Goal: Task Accomplishment & Management: Complete application form

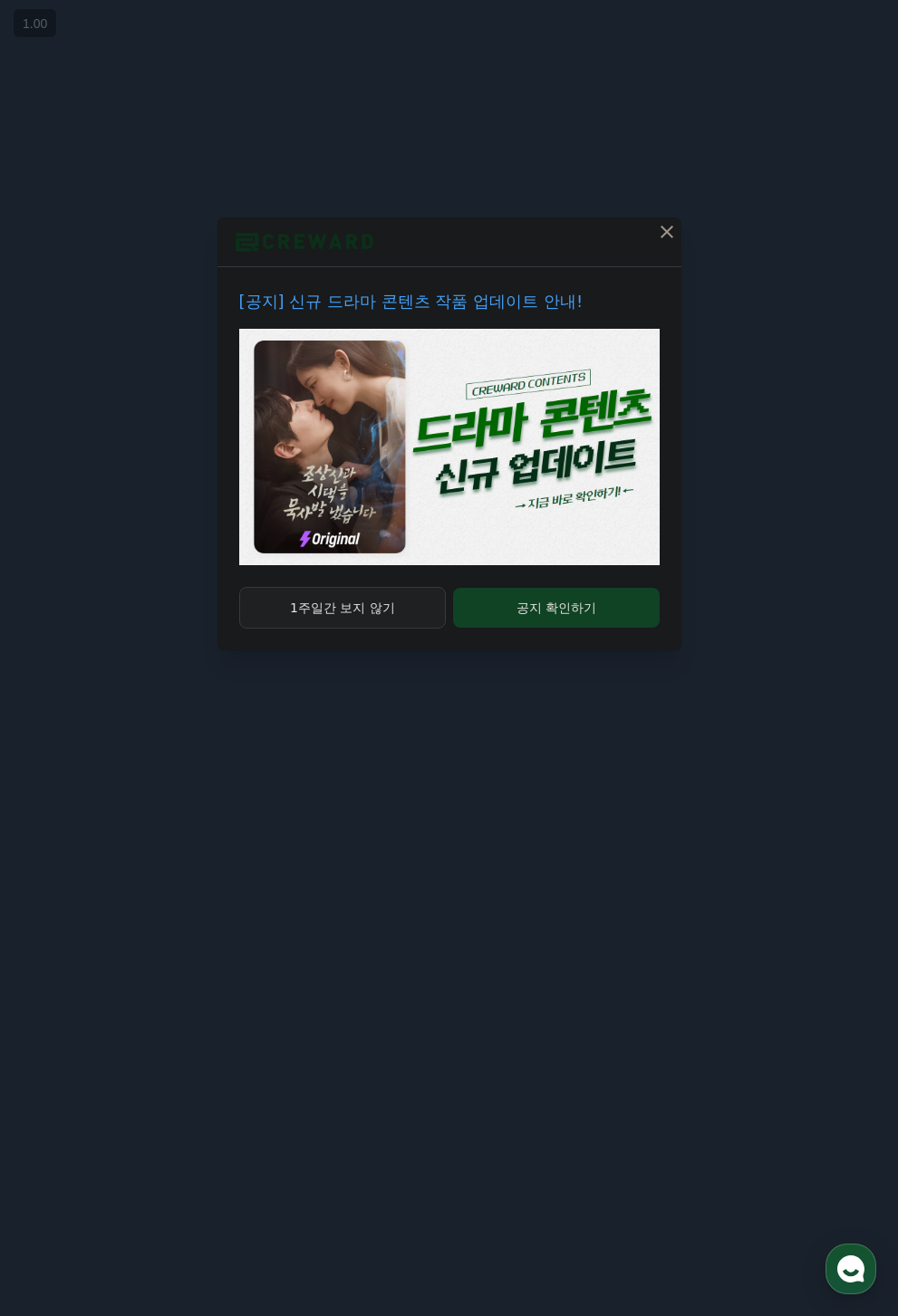
click at [384, 622] on button "1주일간 보지 않기" at bounding box center [343, 608] width 207 height 42
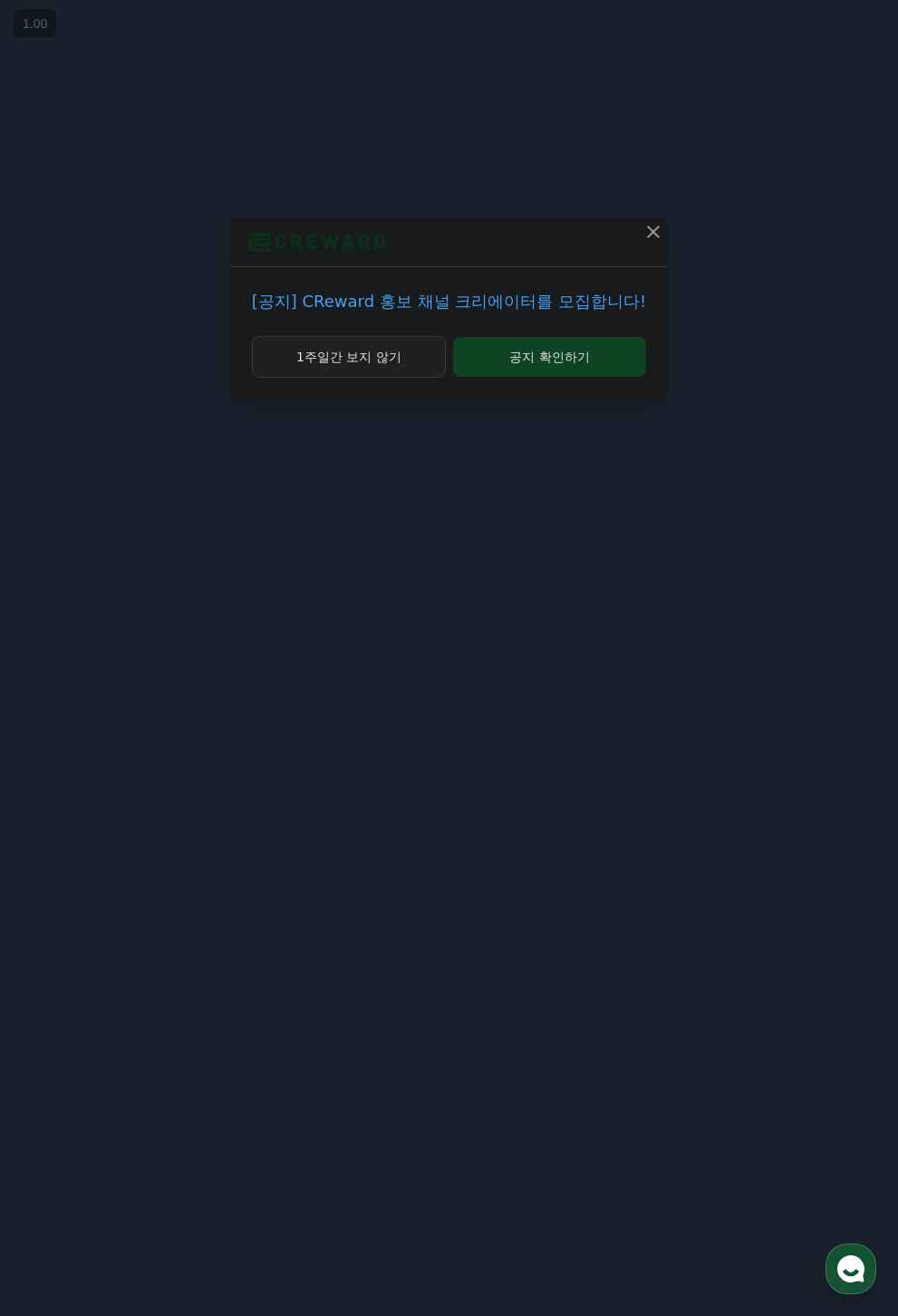
click at [420, 365] on button "1주일간 보지 않기" at bounding box center [349, 357] width 194 height 42
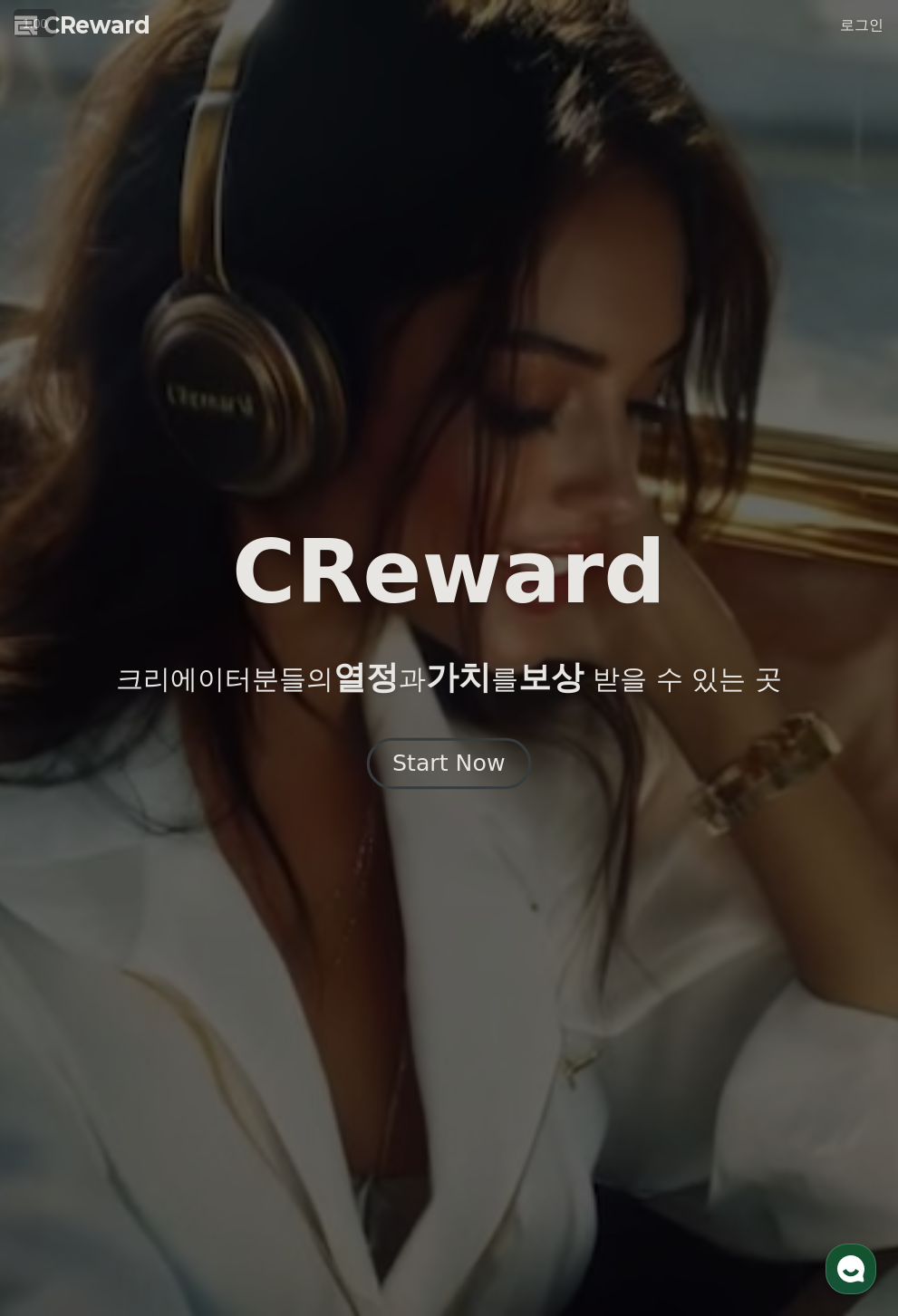
click at [472, 786] on button "Start Now" at bounding box center [449, 763] width 164 height 52
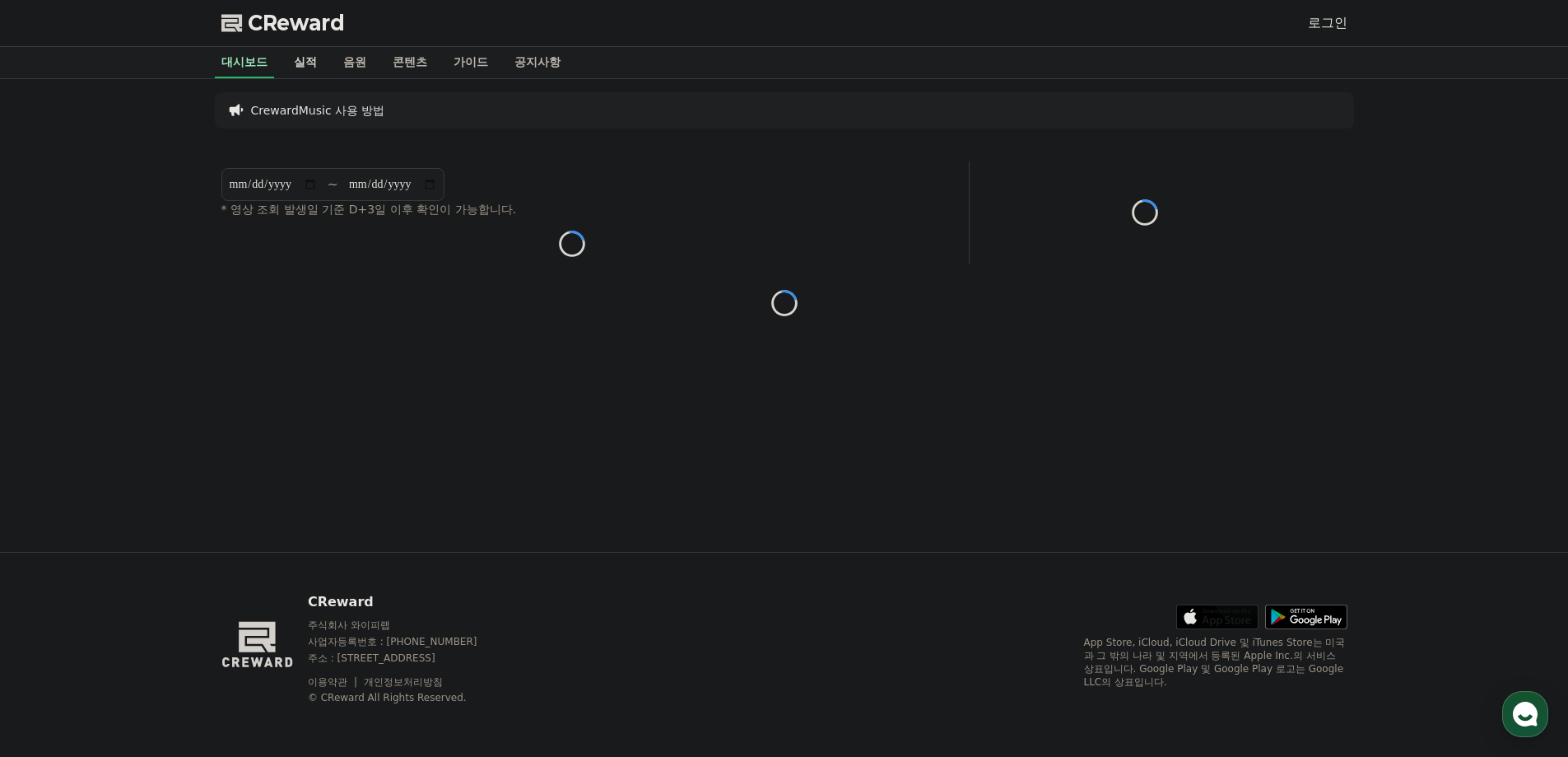
click at [309, 69] on link "실적" at bounding box center [305, 63] width 50 height 32
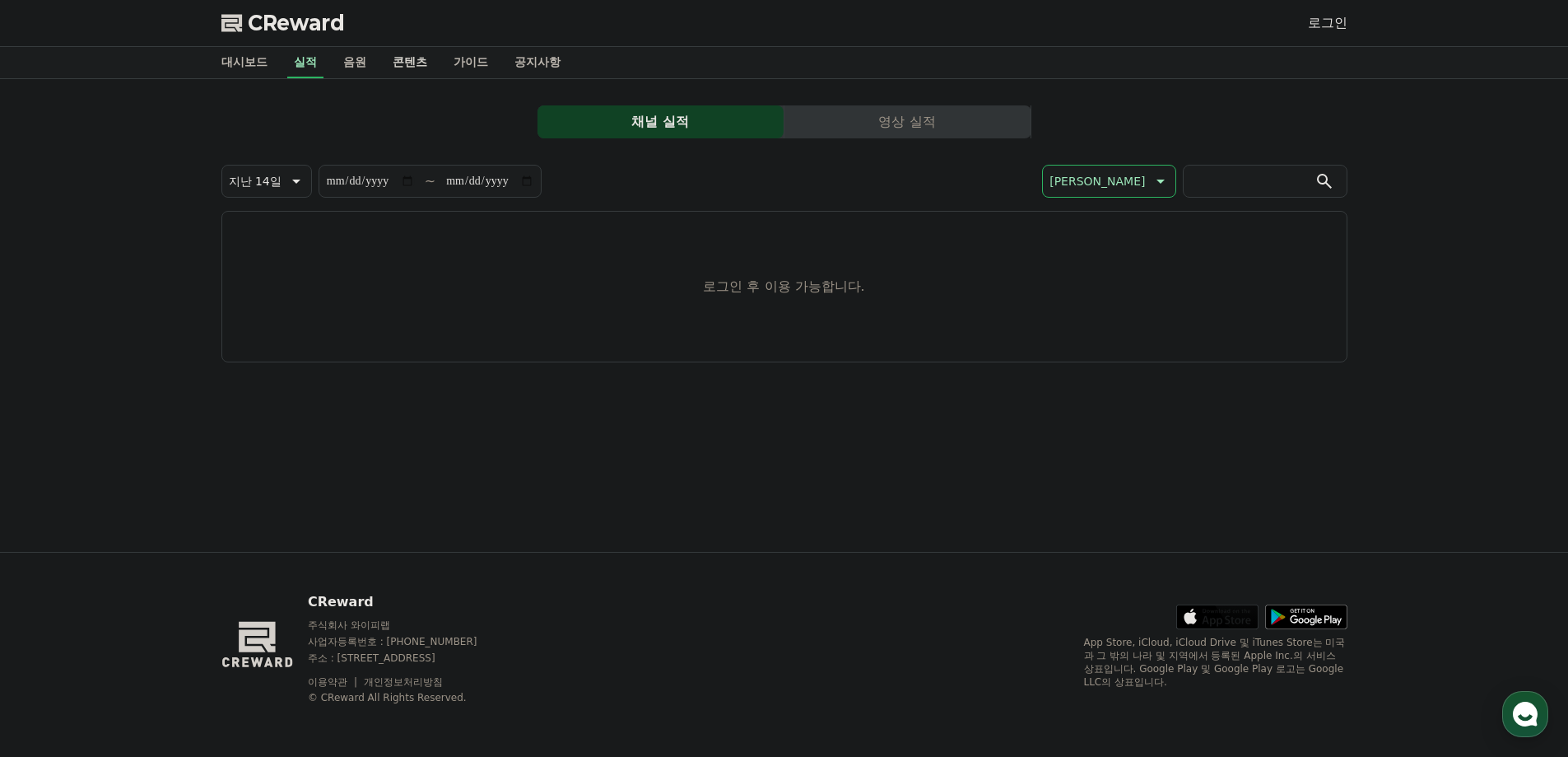
click at [400, 60] on link "콘텐츠" at bounding box center [409, 63] width 61 height 32
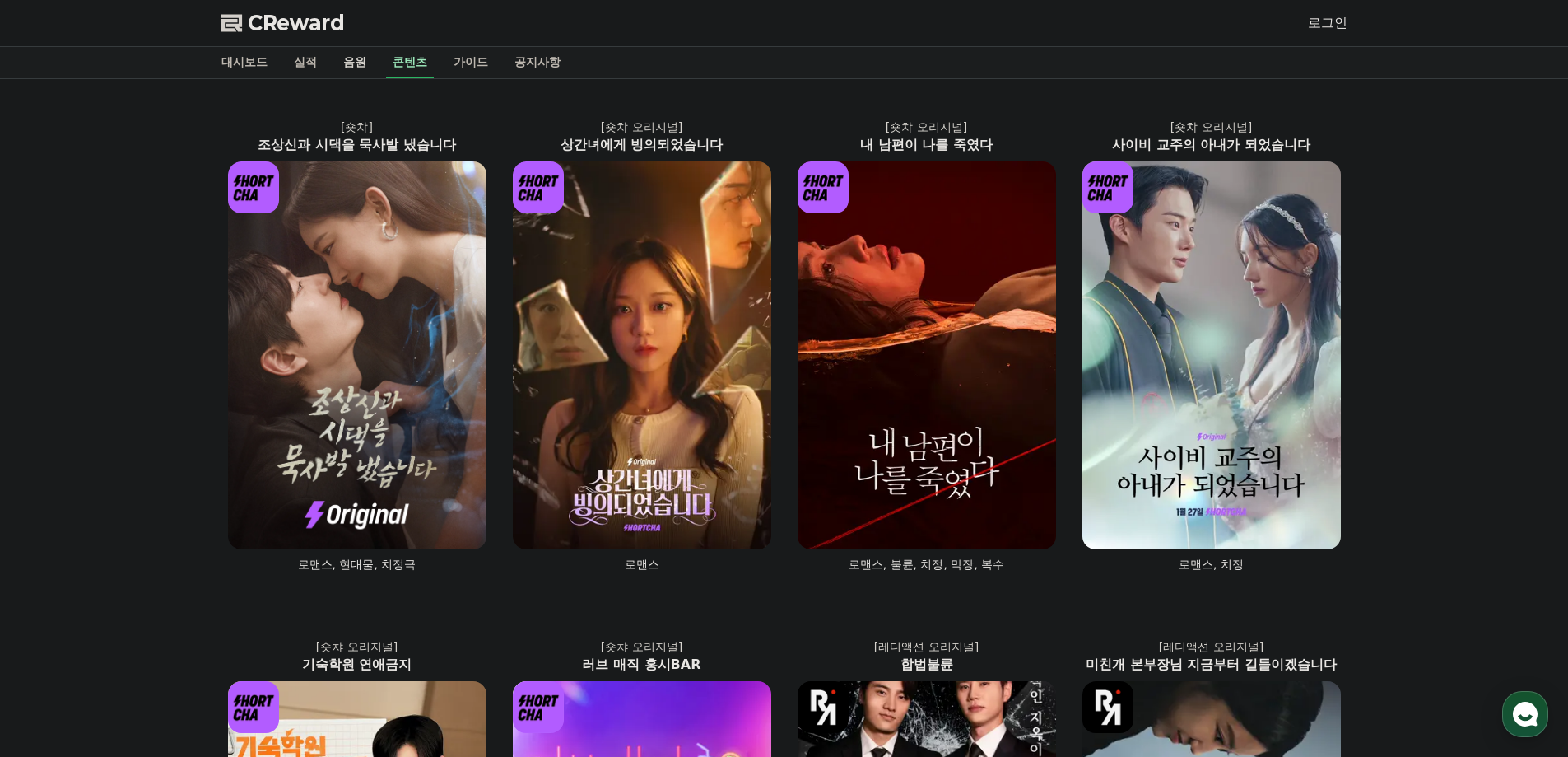
click at [347, 59] on link "음원" at bounding box center [355, 63] width 50 height 32
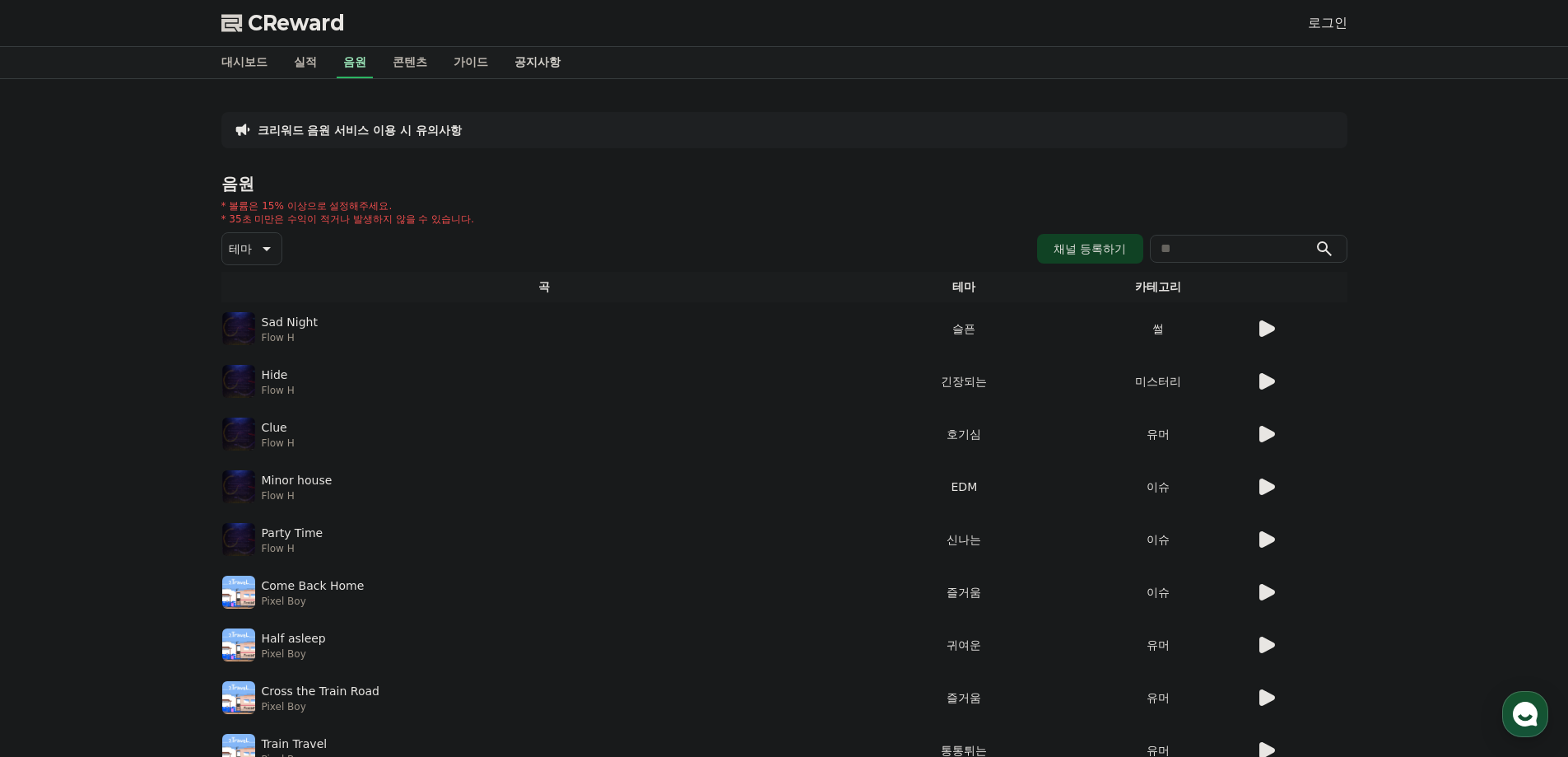
click at [510, 56] on link "공지사항" at bounding box center [537, 63] width 72 height 32
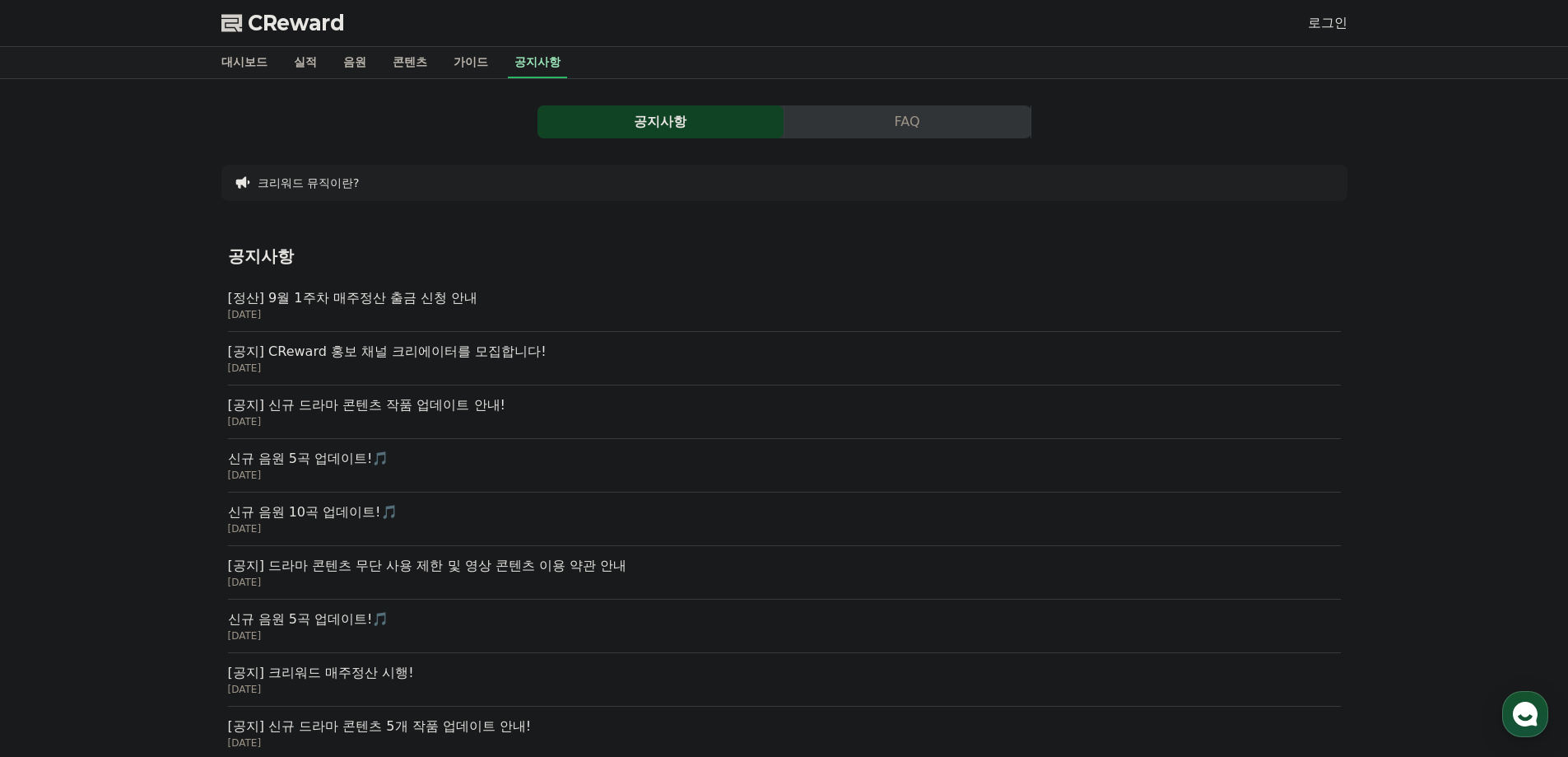
click at [446, 292] on p "[정산] 9월 1주차 매주정산 출금 신청 안내" at bounding box center [784, 298] width 1113 height 20
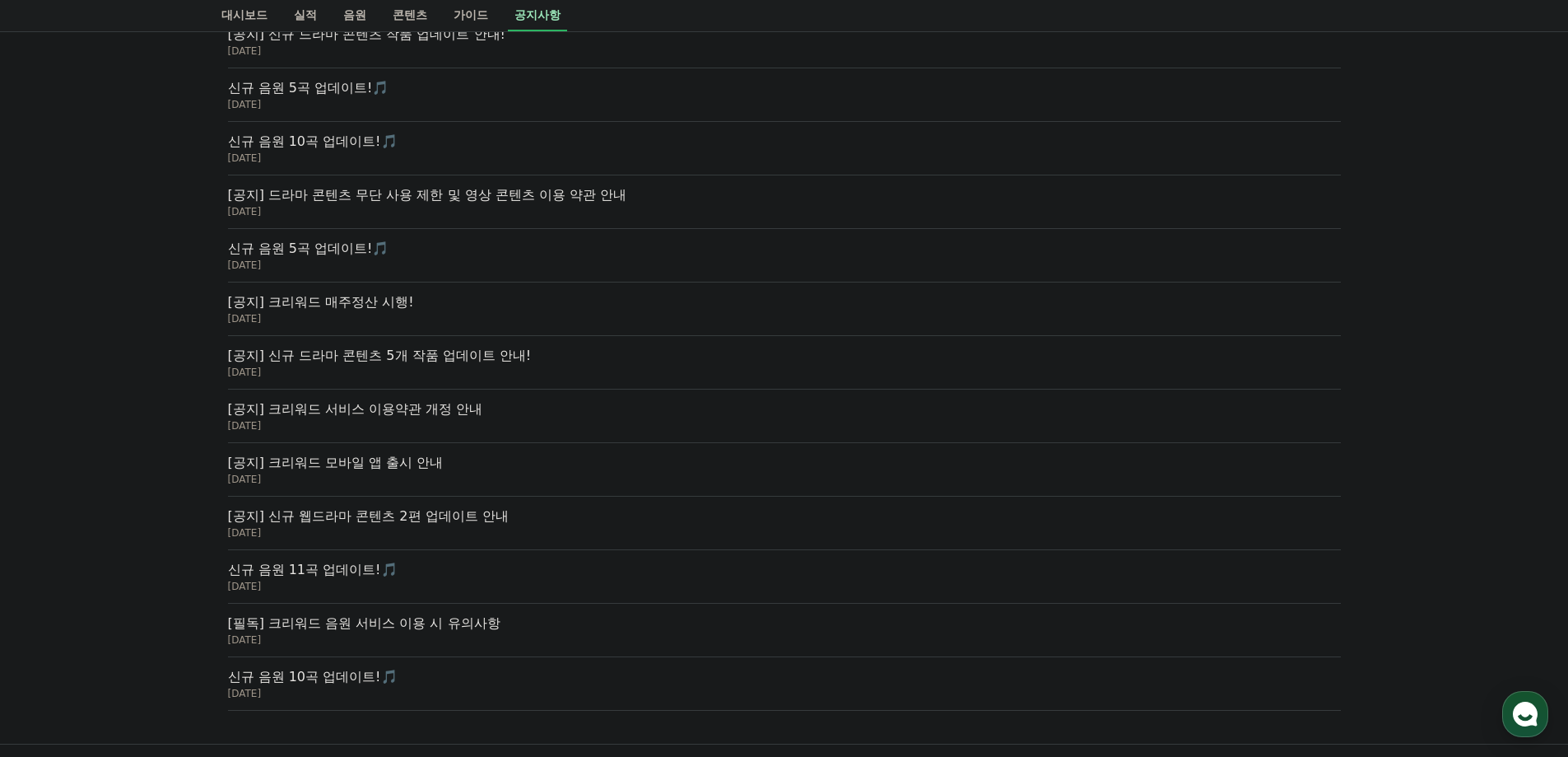
scroll to position [562, 0]
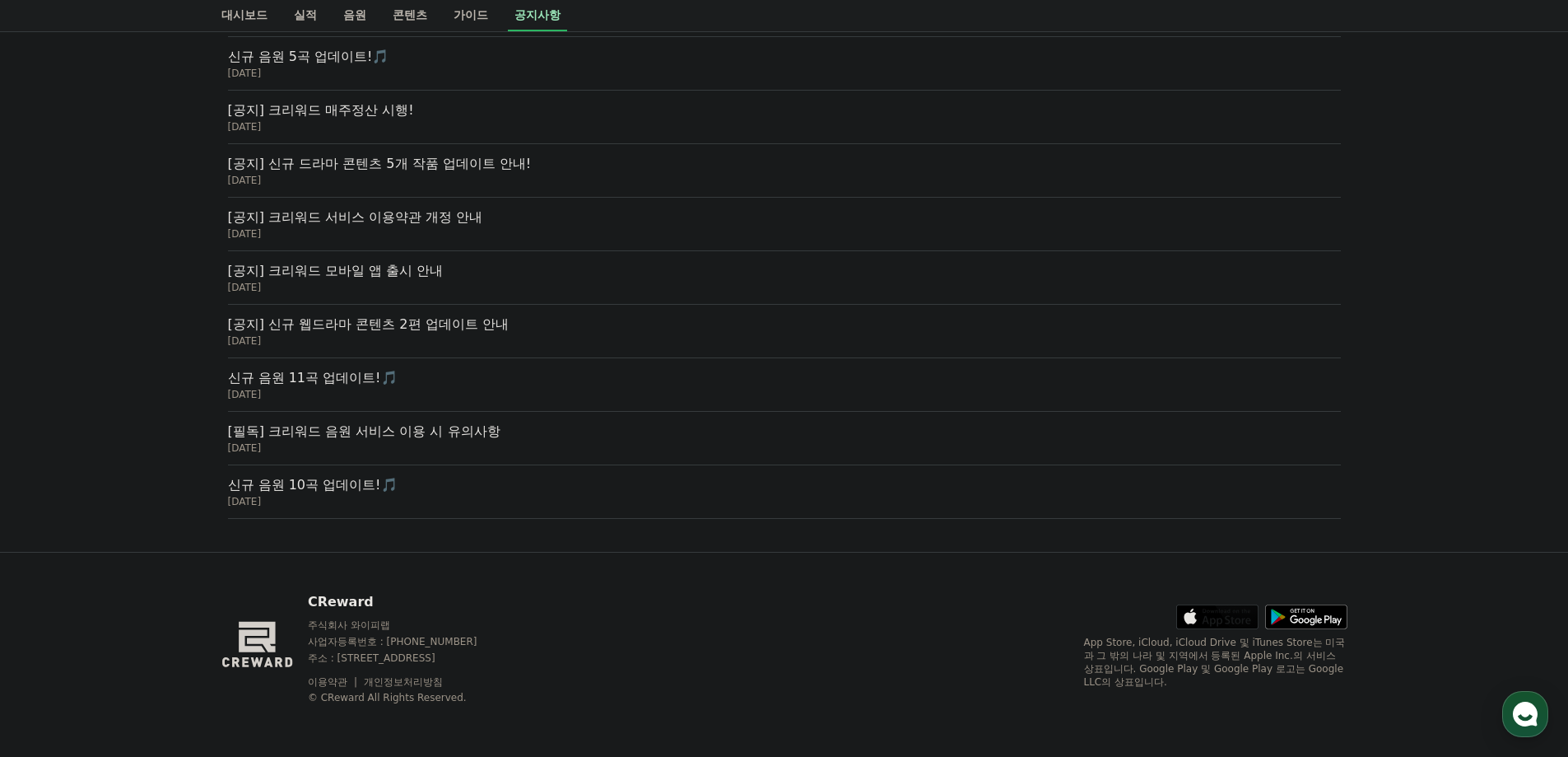
click at [419, 120] on p "[공지] 크리워드 매주정산 시행!" at bounding box center [784, 110] width 1113 height 20
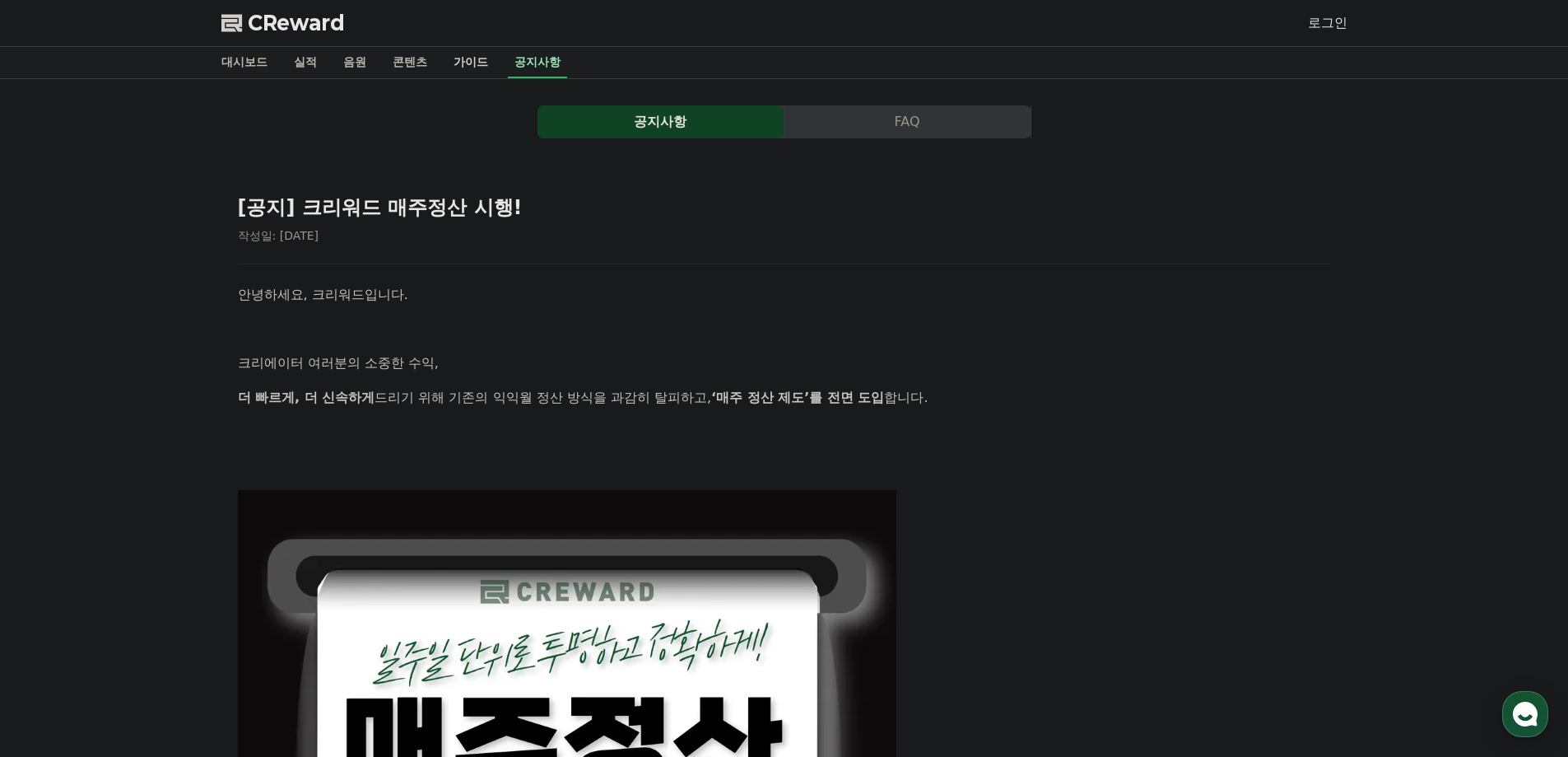
click at [481, 59] on link "가이드" at bounding box center [471, 63] width 61 height 32
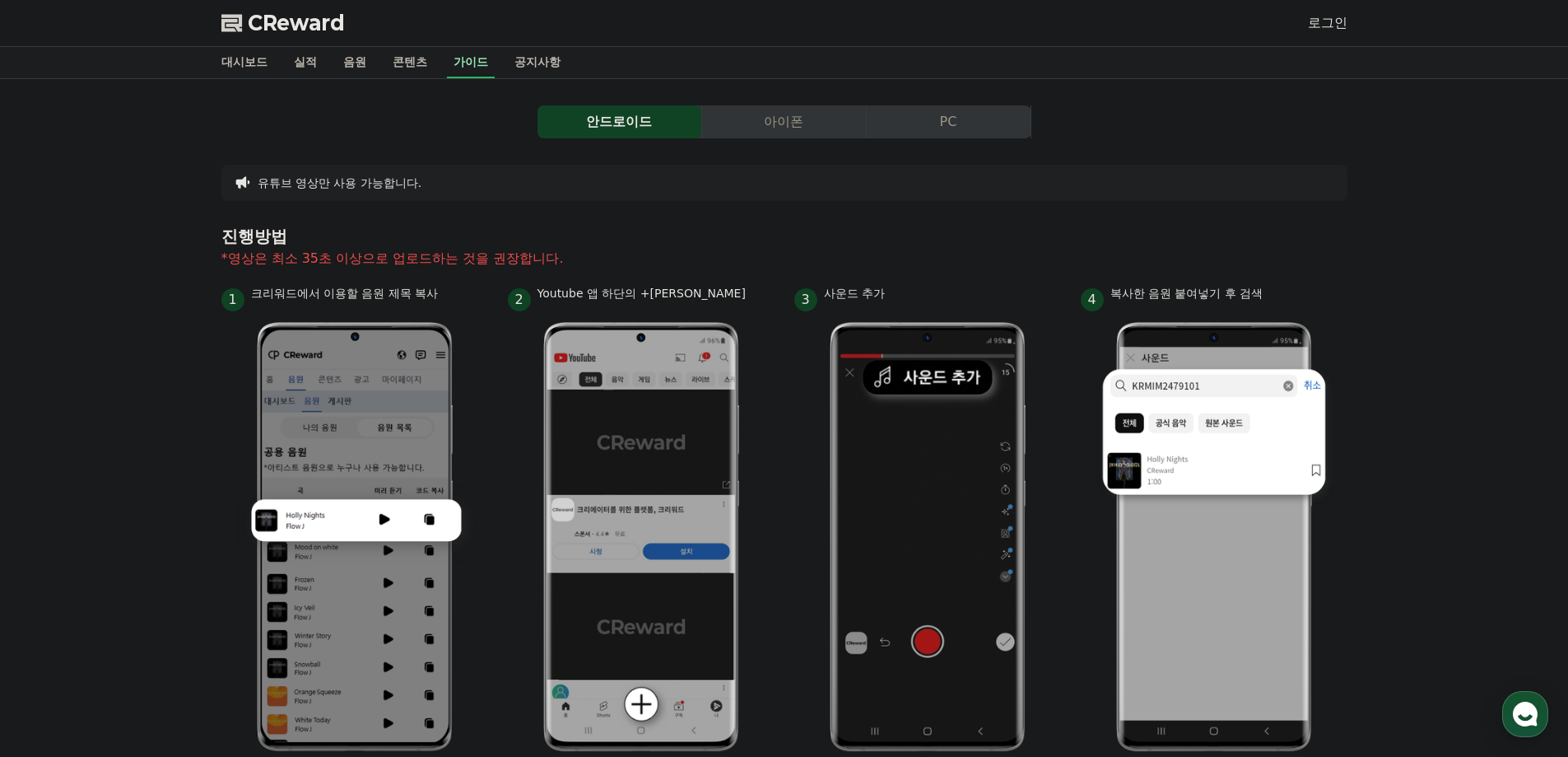
click at [754, 126] on button "아이폰" at bounding box center [784, 122] width 164 height 33
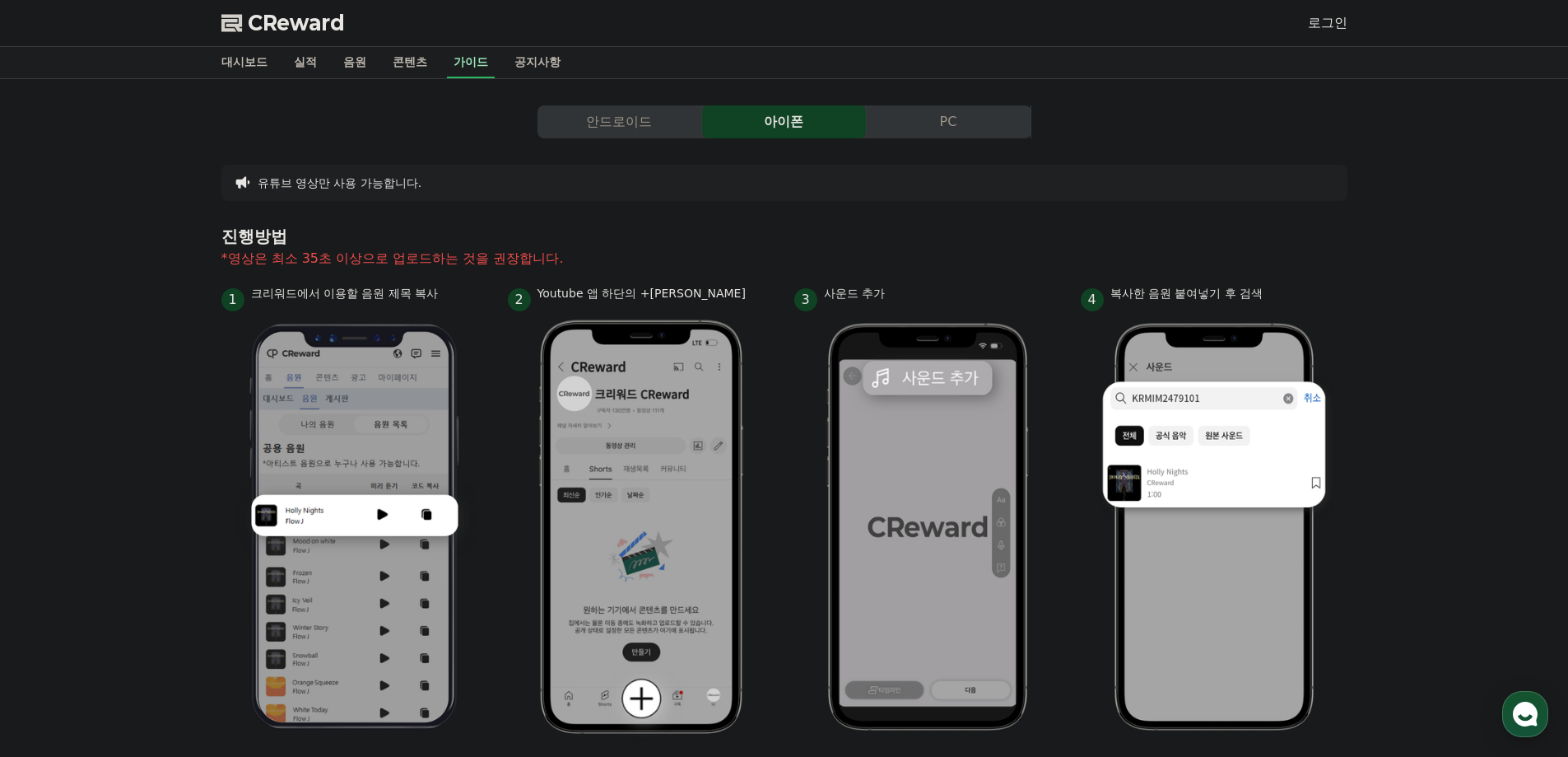
click at [625, 128] on button "안드로이드" at bounding box center [619, 122] width 164 height 33
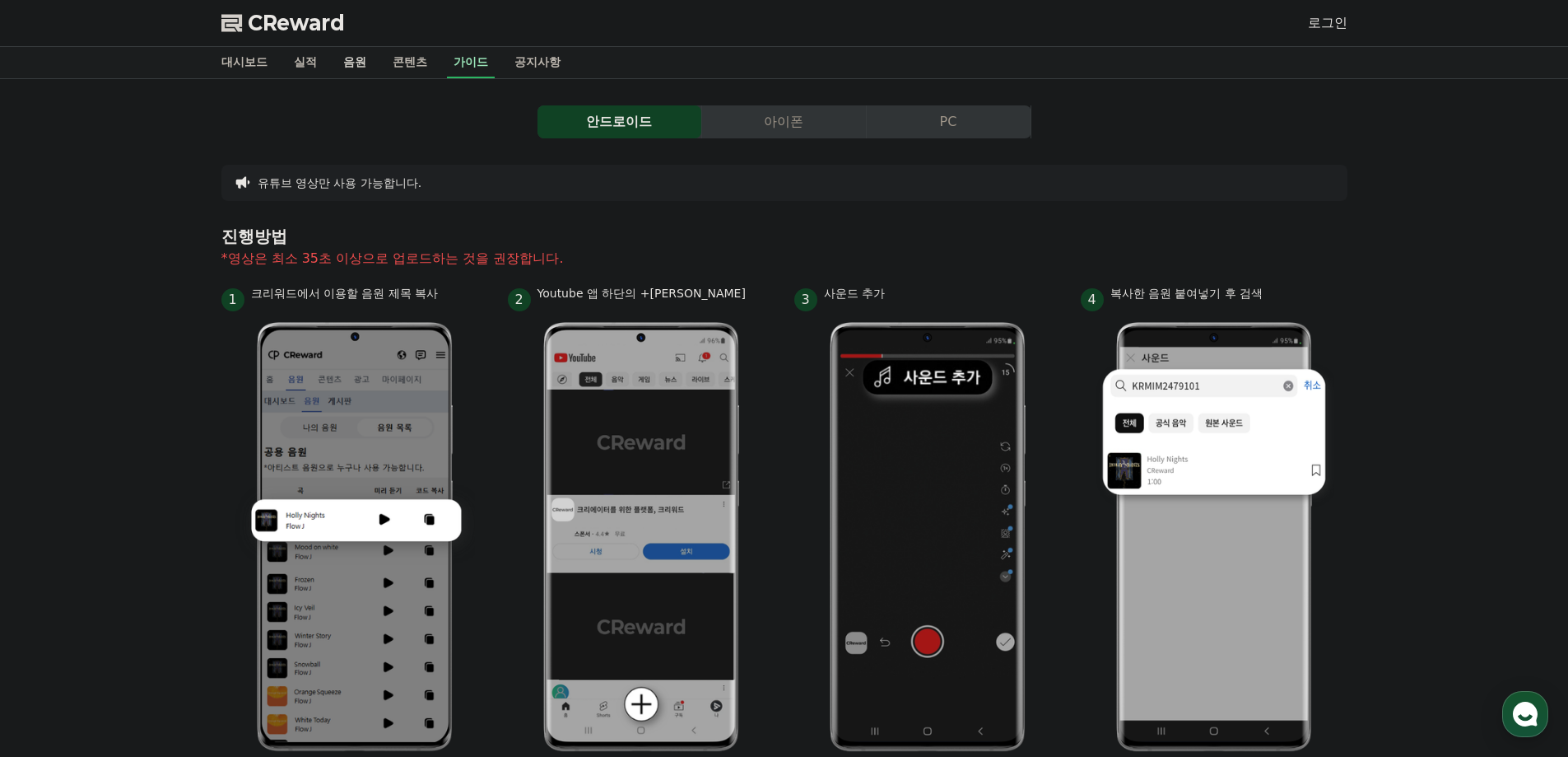
click at [342, 57] on link "음원" at bounding box center [355, 63] width 50 height 32
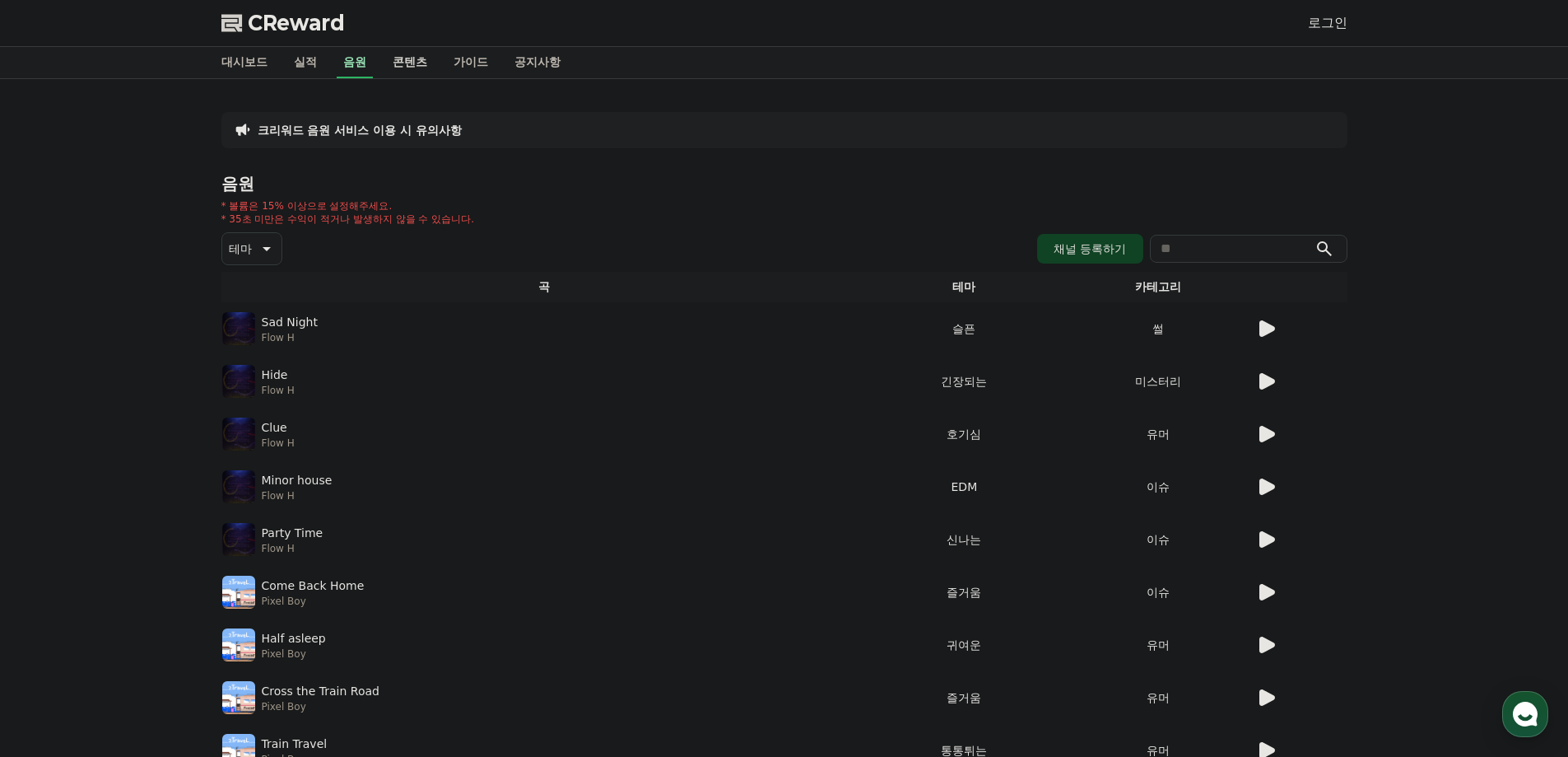
click at [412, 68] on link "콘텐츠" at bounding box center [409, 63] width 61 height 32
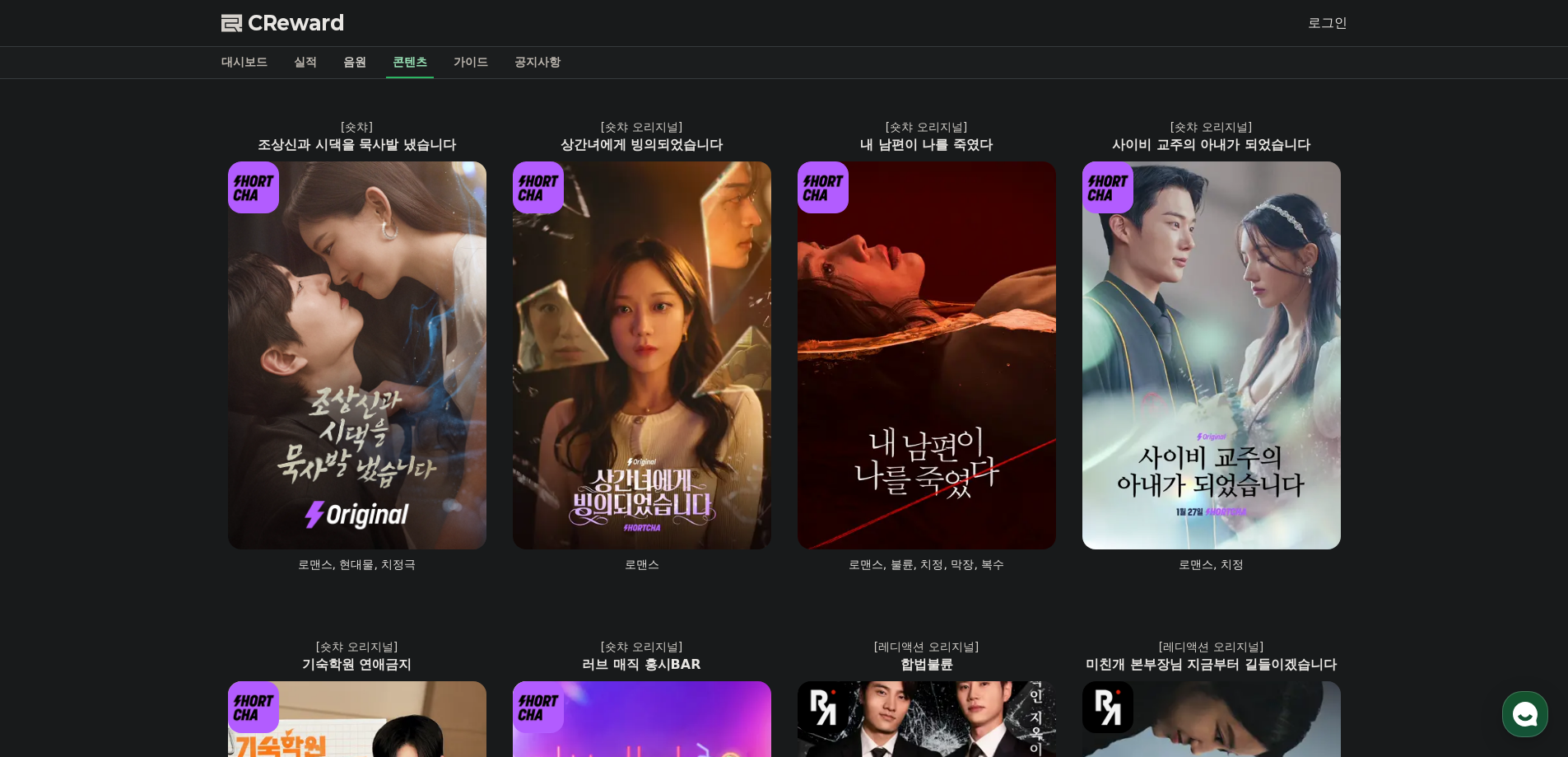
click at [370, 71] on link "음원" at bounding box center [355, 63] width 50 height 32
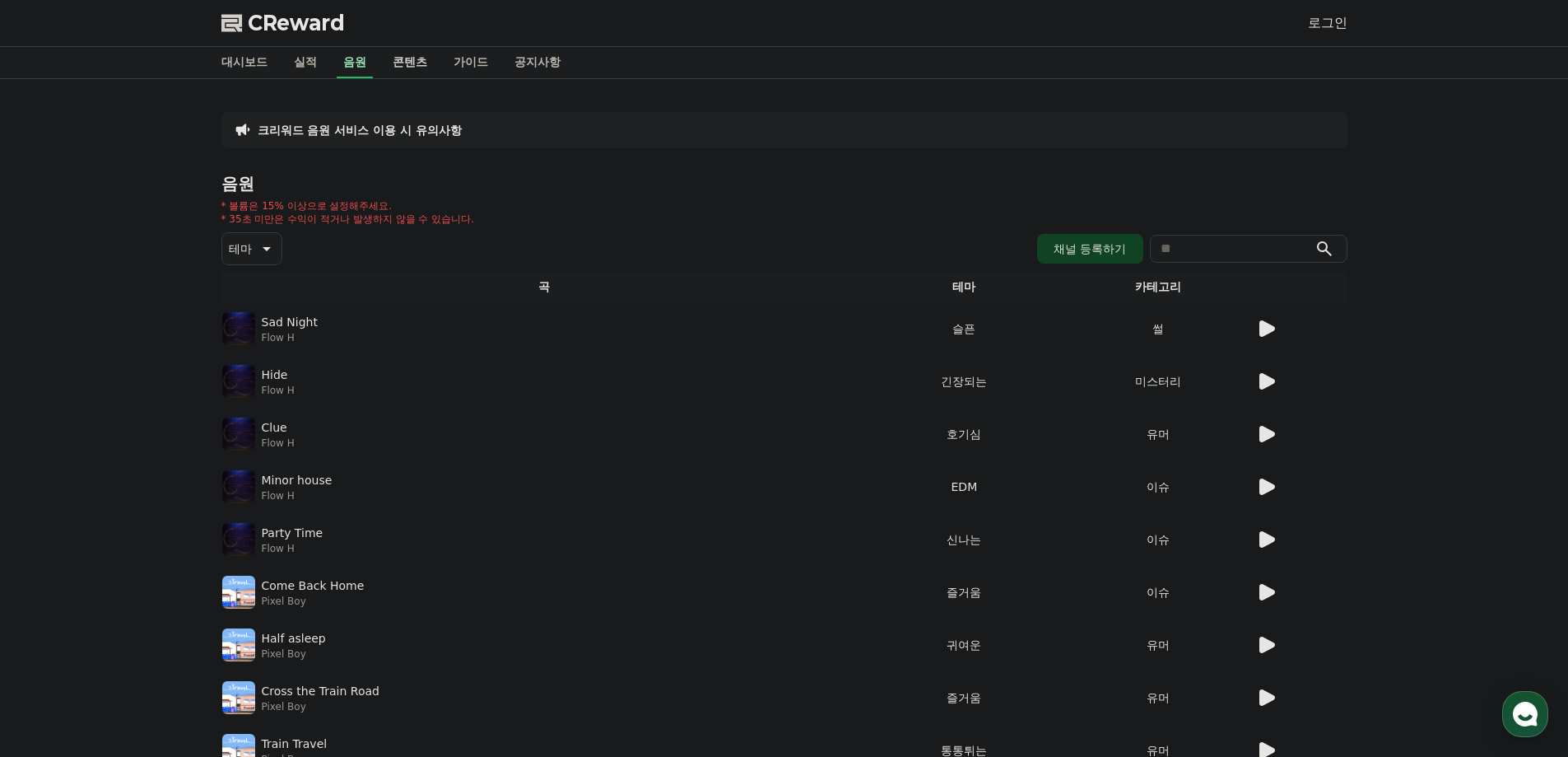
click at [411, 58] on link "콘텐츠" at bounding box center [409, 63] width 61 height 32
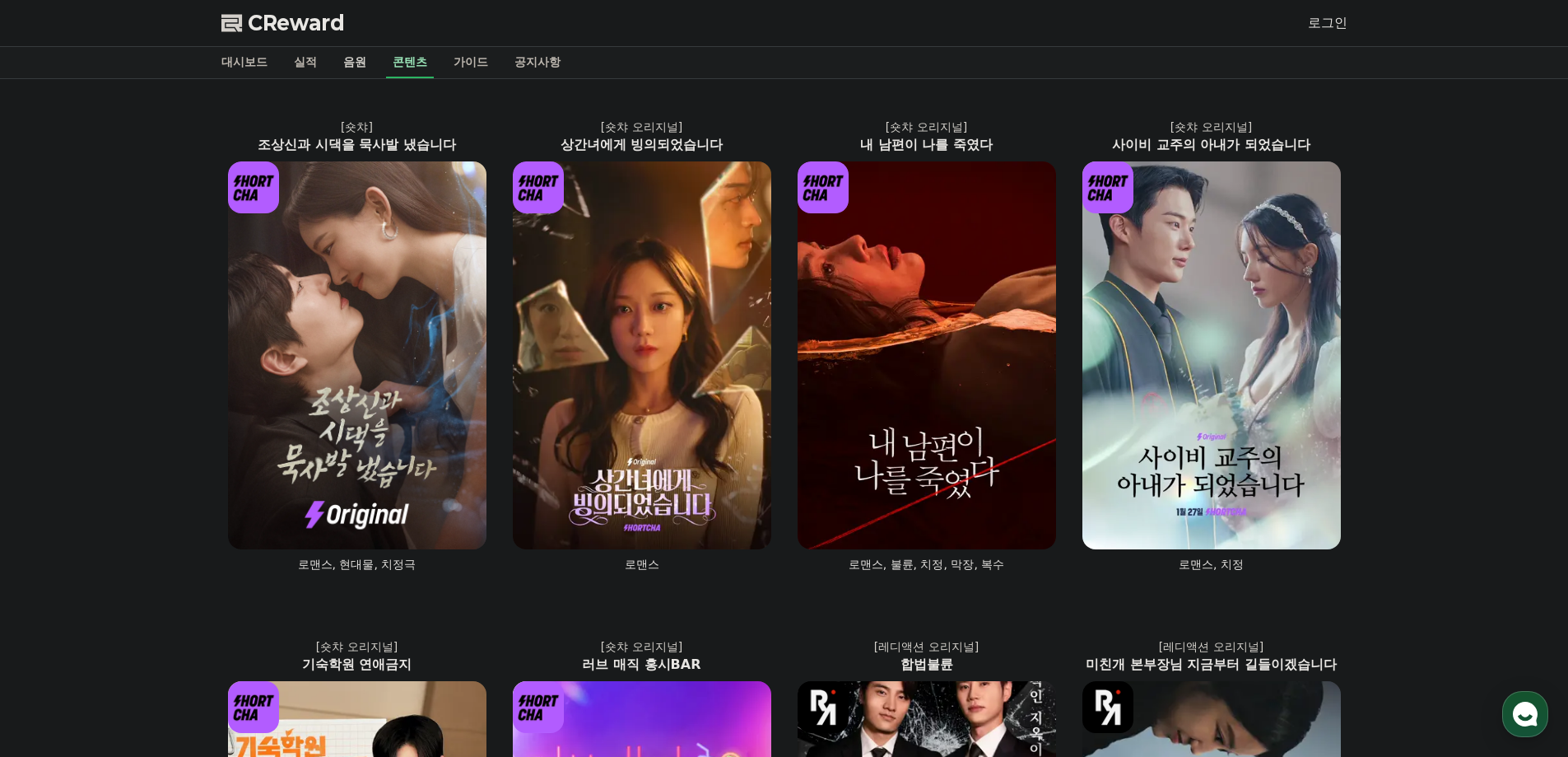
click at [351, 60] on link "음원" at bounding box center [355, 63] width 50 height 32
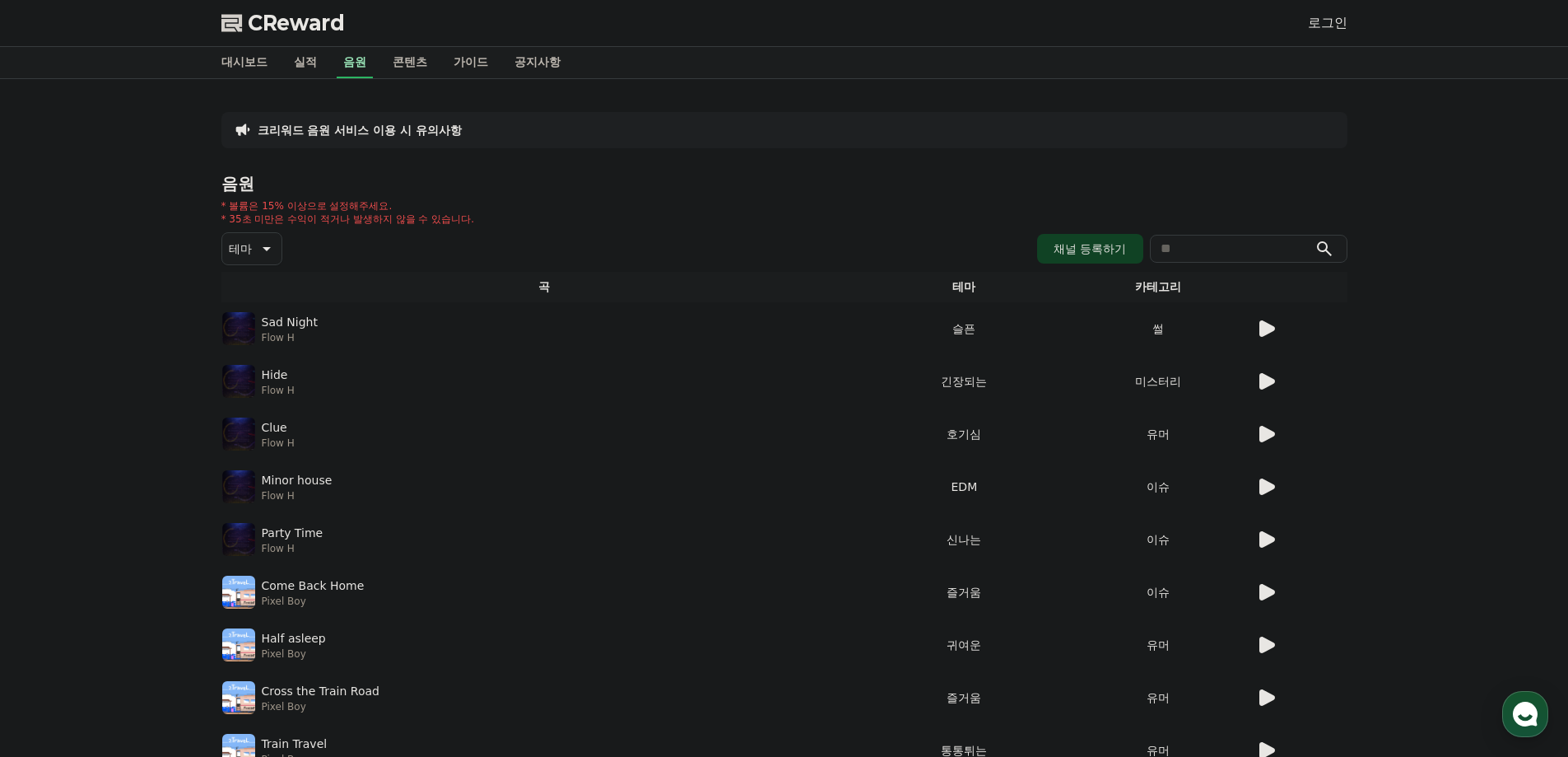
click at [374, 132] on p "크리워드 음원 서비스 이용 시 유의사항" at bounding box center [359, 130] width 204 height 17
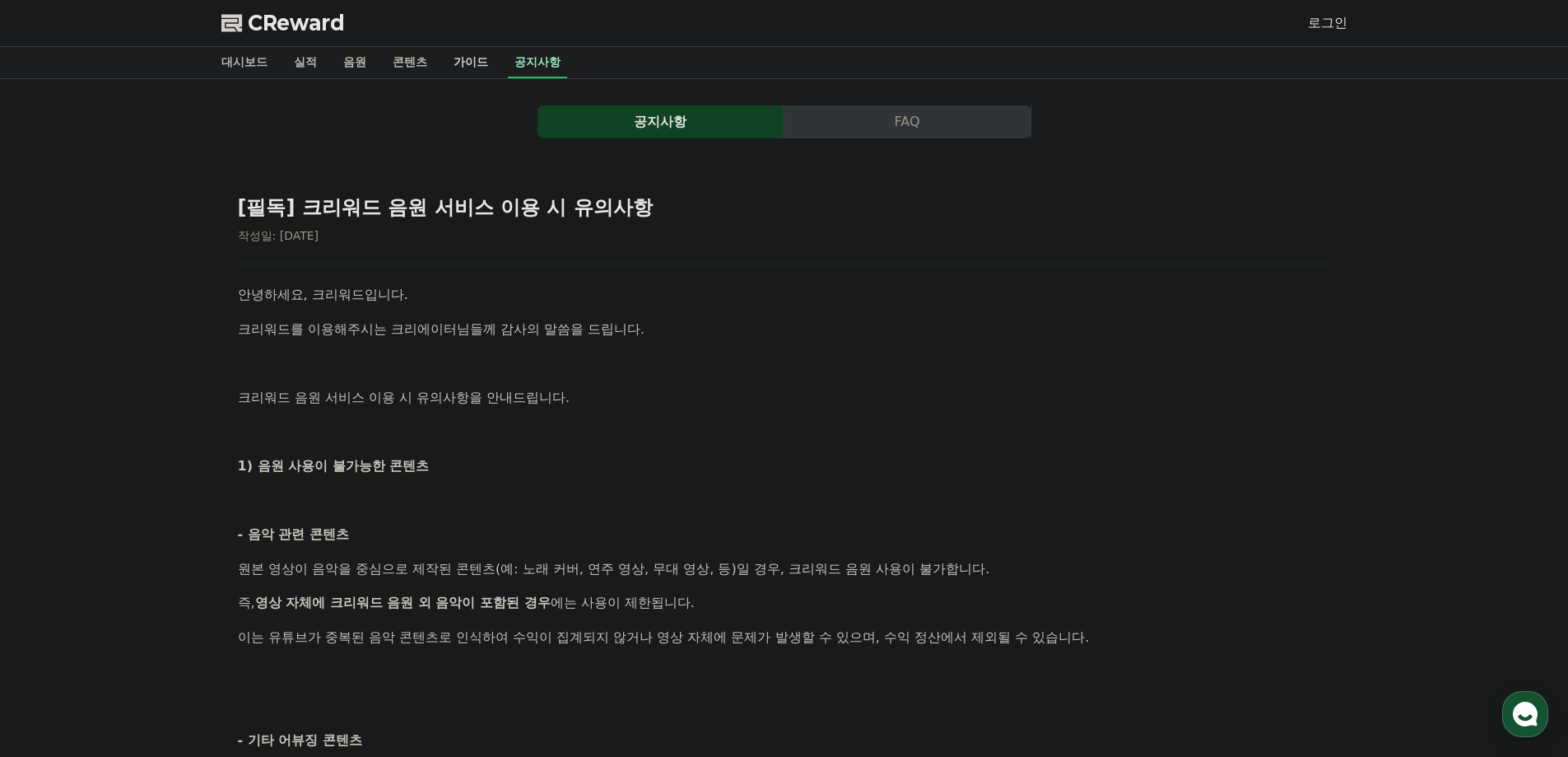
click at [466, 66] on link "가이드" at bounding box center [471, 63] width 61 height 32
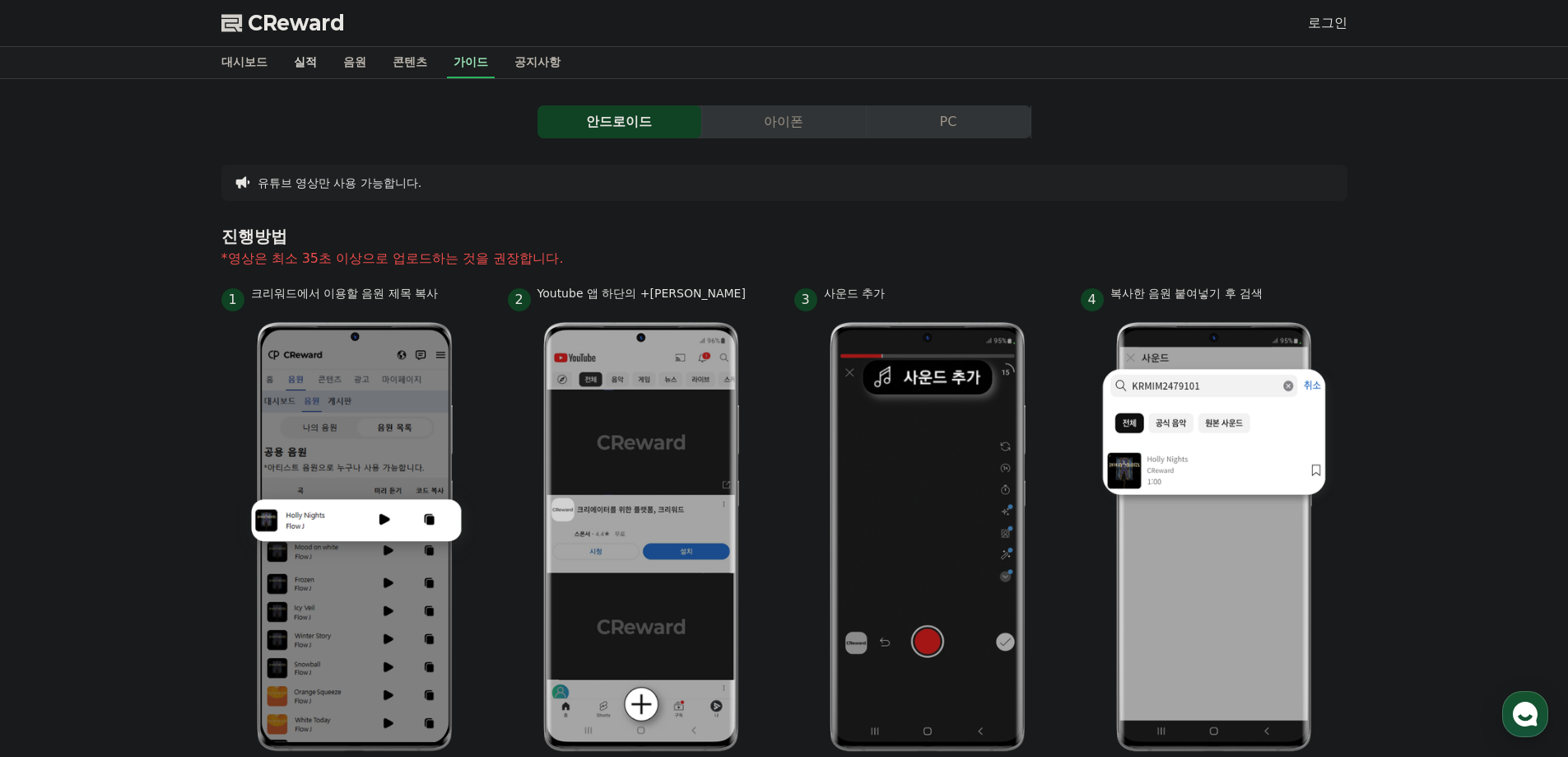
click at [308, 55] on link "실적" at bounding box center [305, 63] width 50 height 32
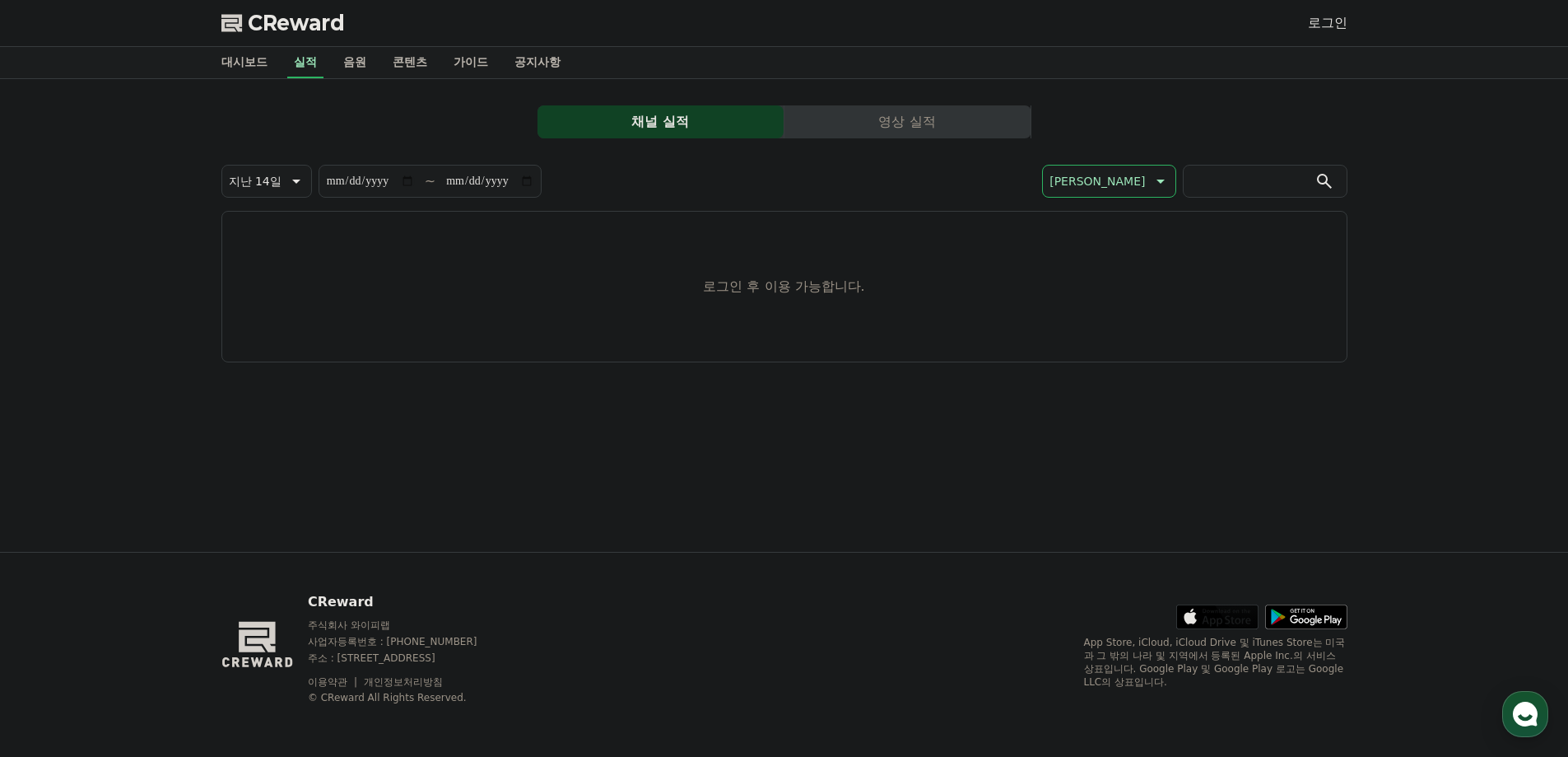
click at [797, 285] on p "로그인 후 이용 가능합니다." at bounding box center [784, 286] width 161 height 20
click at [815, 26] on link "로그인" at bounding box center [1328, 23] width 40 height 20
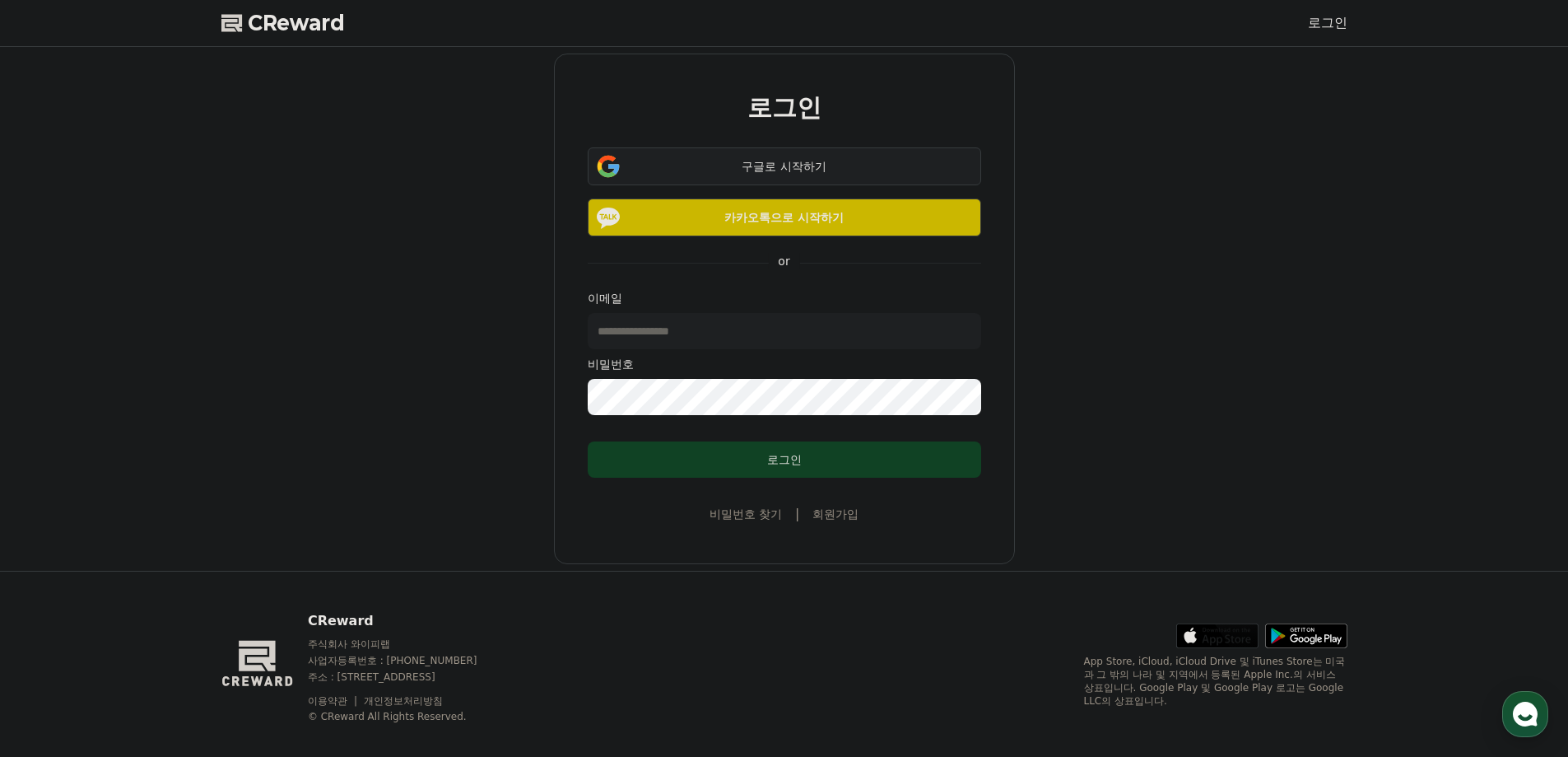
drag, startPoint x: 785, startPoint y: 161, endPoint x: 774, endPoint y: 184, distance: 25.5
click at [765, 243] on form "구글로 시작하기 카카오톡으로 시작하기 or 이메일 비밀번호 로그인" at bounding box center [784, 313] width 447 height 330
click at [775, 173] on div "구글로 시작하기" at bounding box center [784, 166] width 346 height 17
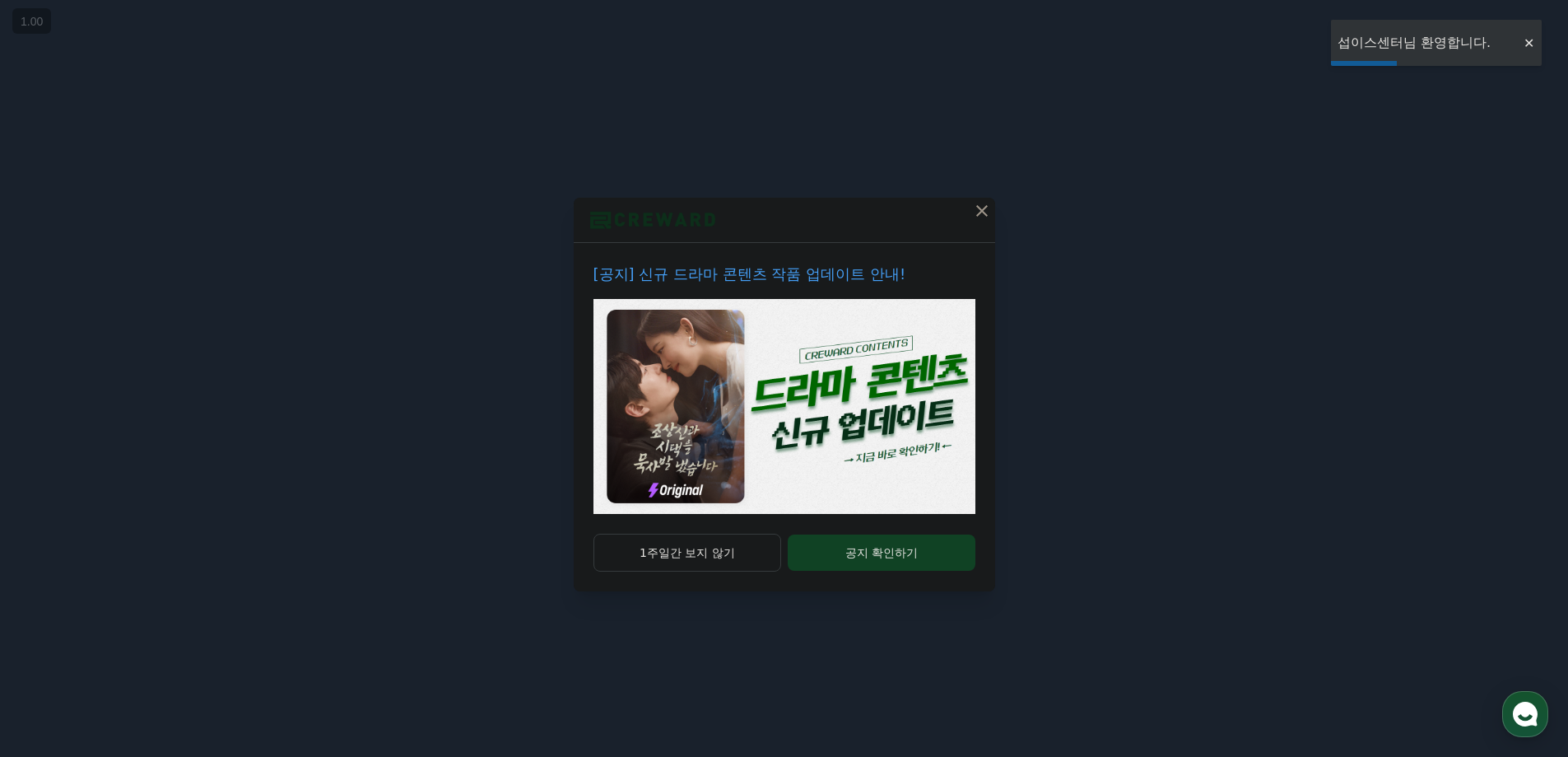
click at [978, 214] on icon at bounding box center [982, 211] width 12 height 12
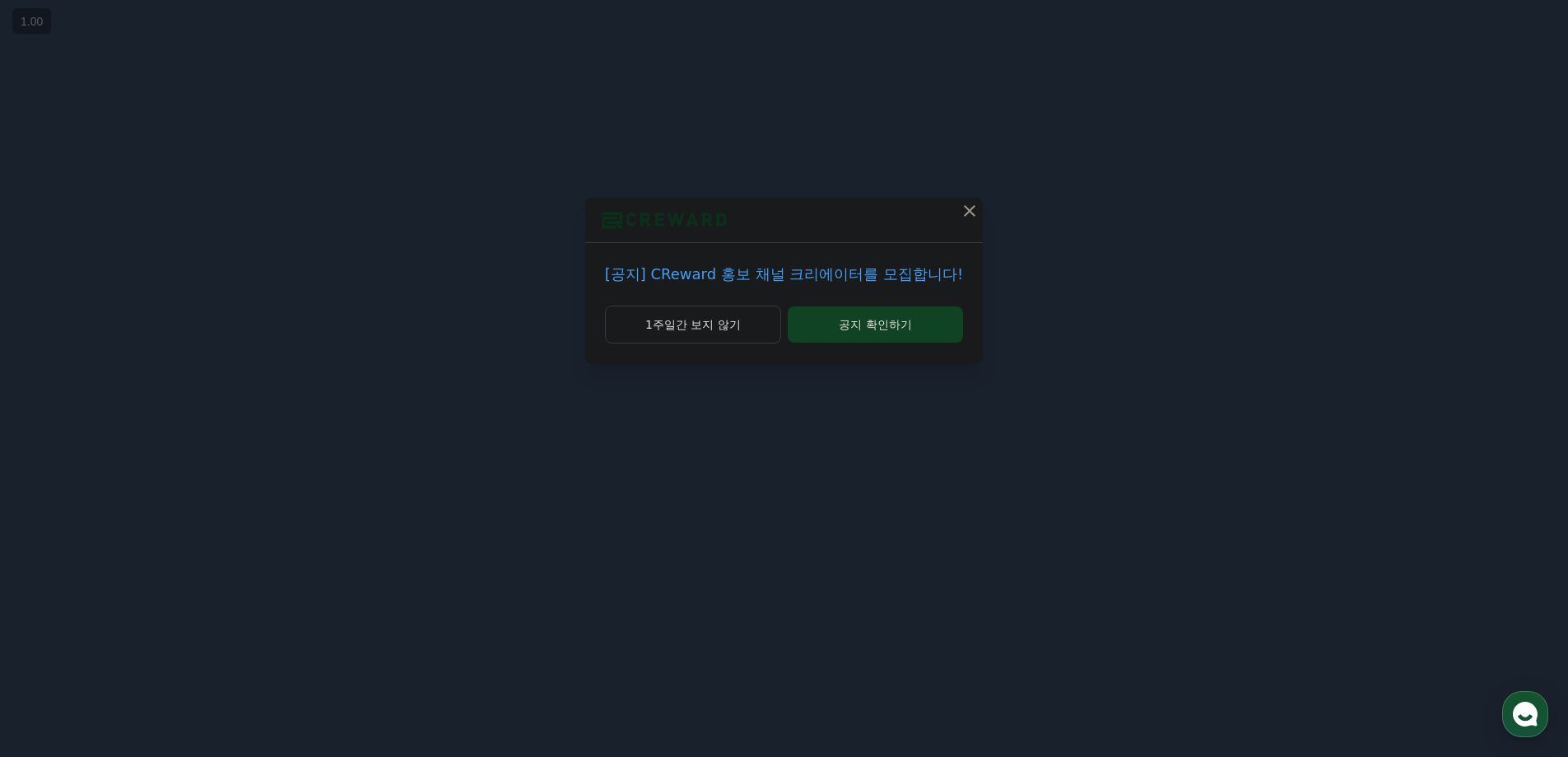
click at [957, 206] on button at bounding box center [970, 211] width 27 height 27
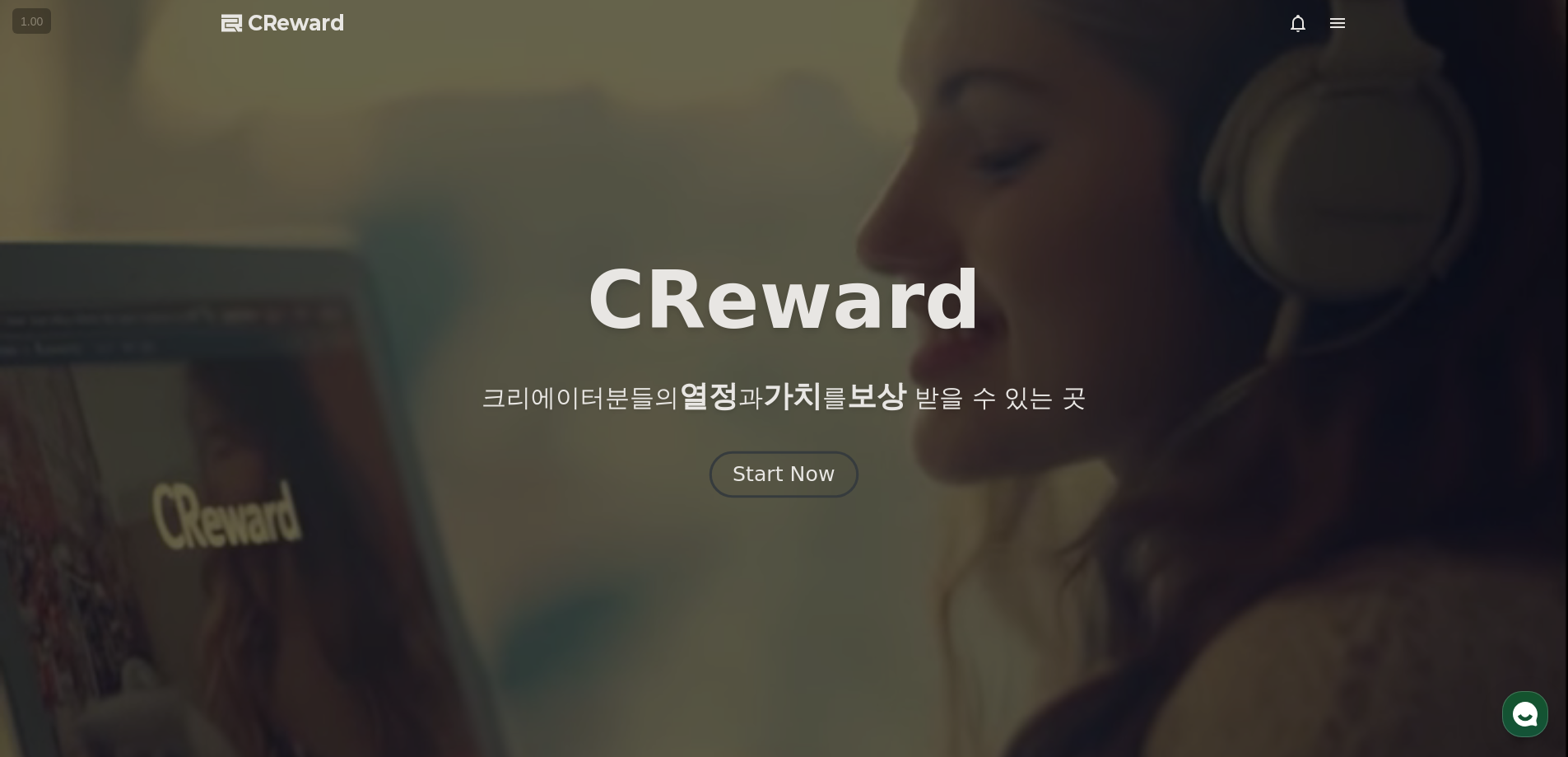
click at [742, 482] on div "Start Now" at bounding box center [784, 474] width 102 height 28
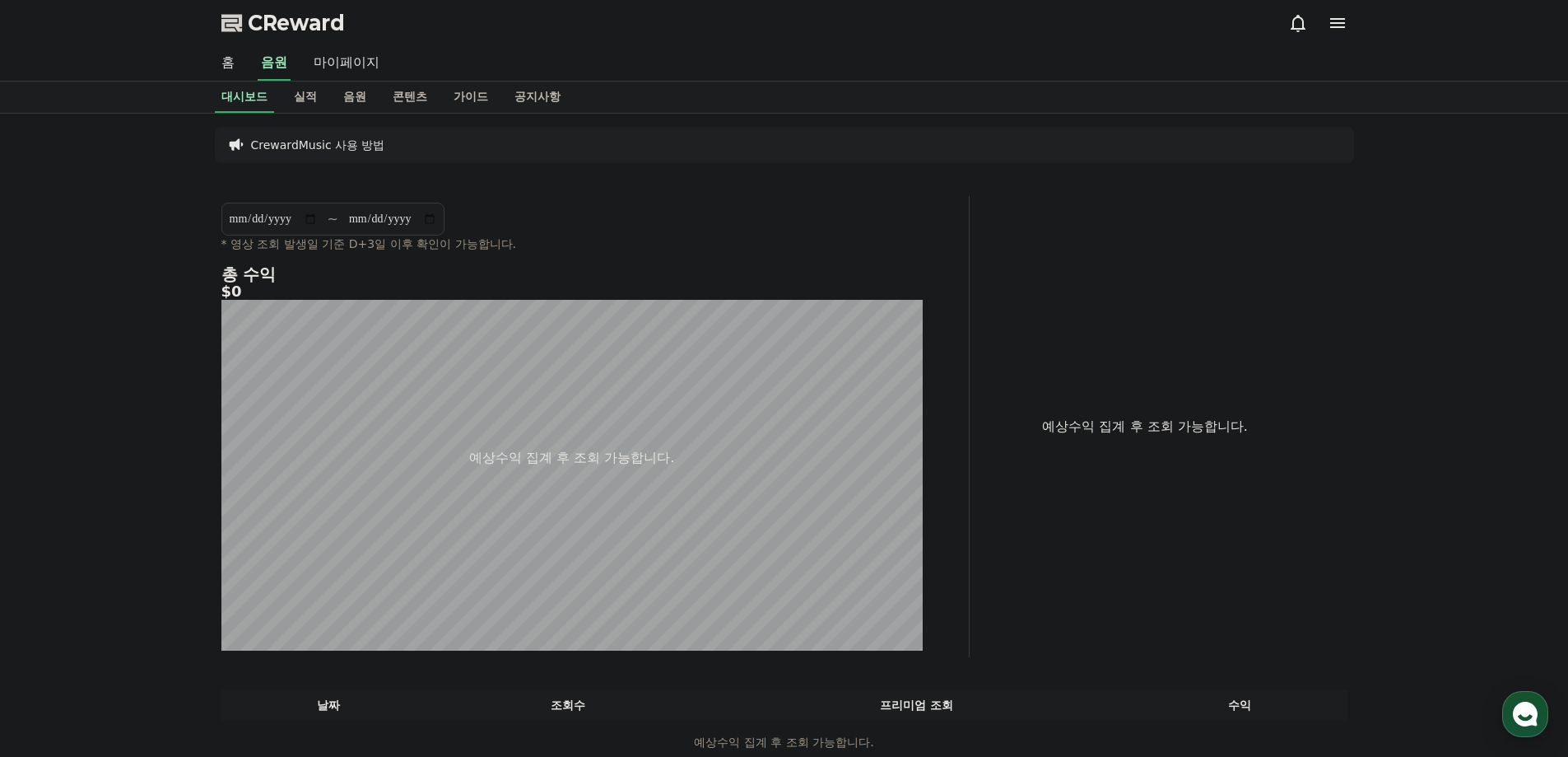
click at [315, 134] on div "CrewardMusic 사용 방법" at bounding box center [784, 145] width 1140 height 37
click at [323, 140] on p "CrewardMusic 사용 방법" at bounding box center [319, 145] width 134 height 17
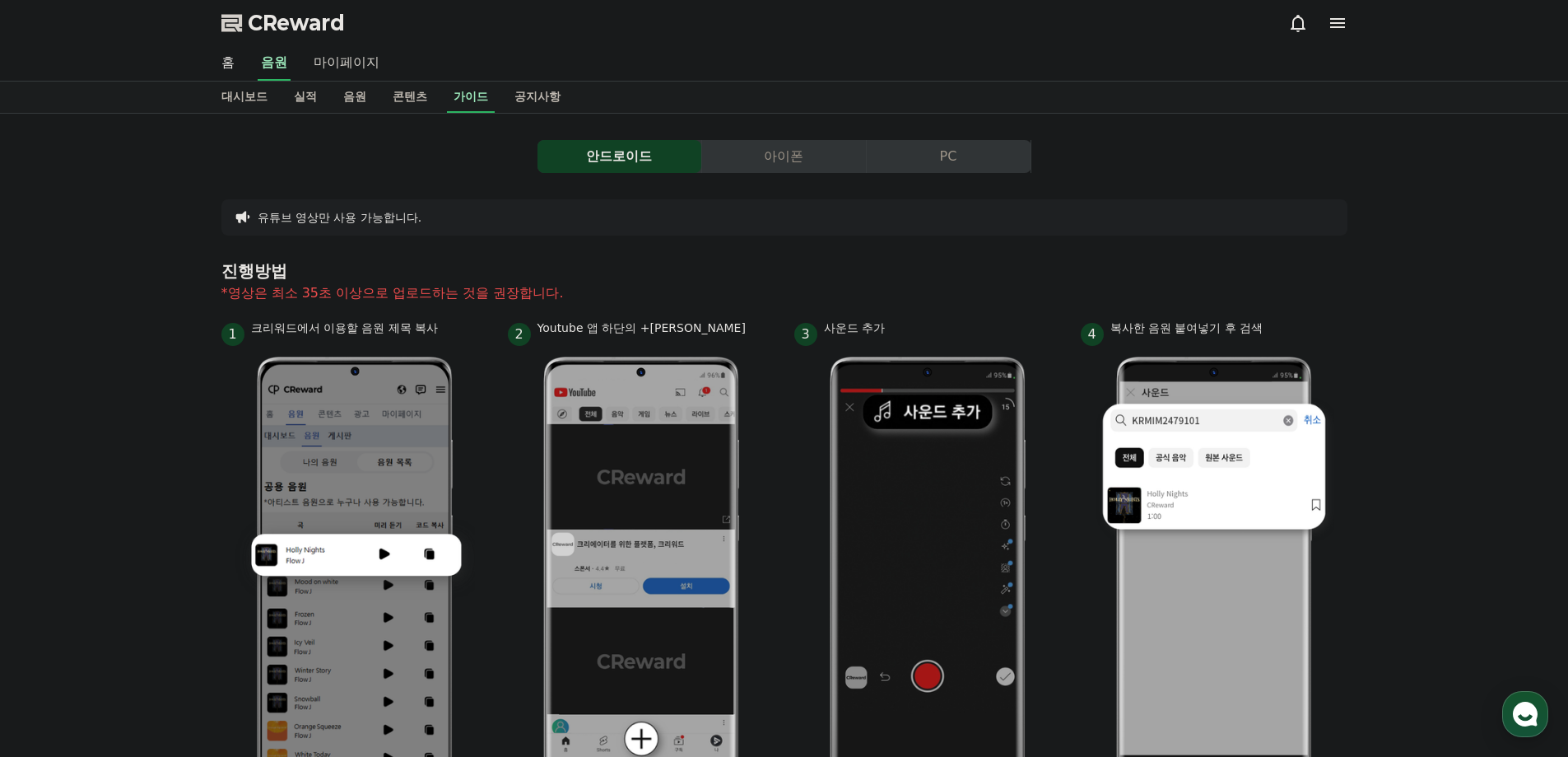
click at [338, 64] on link "마이페이지" at bounding box center [346, 64] width 92 height 35
select select "**********"
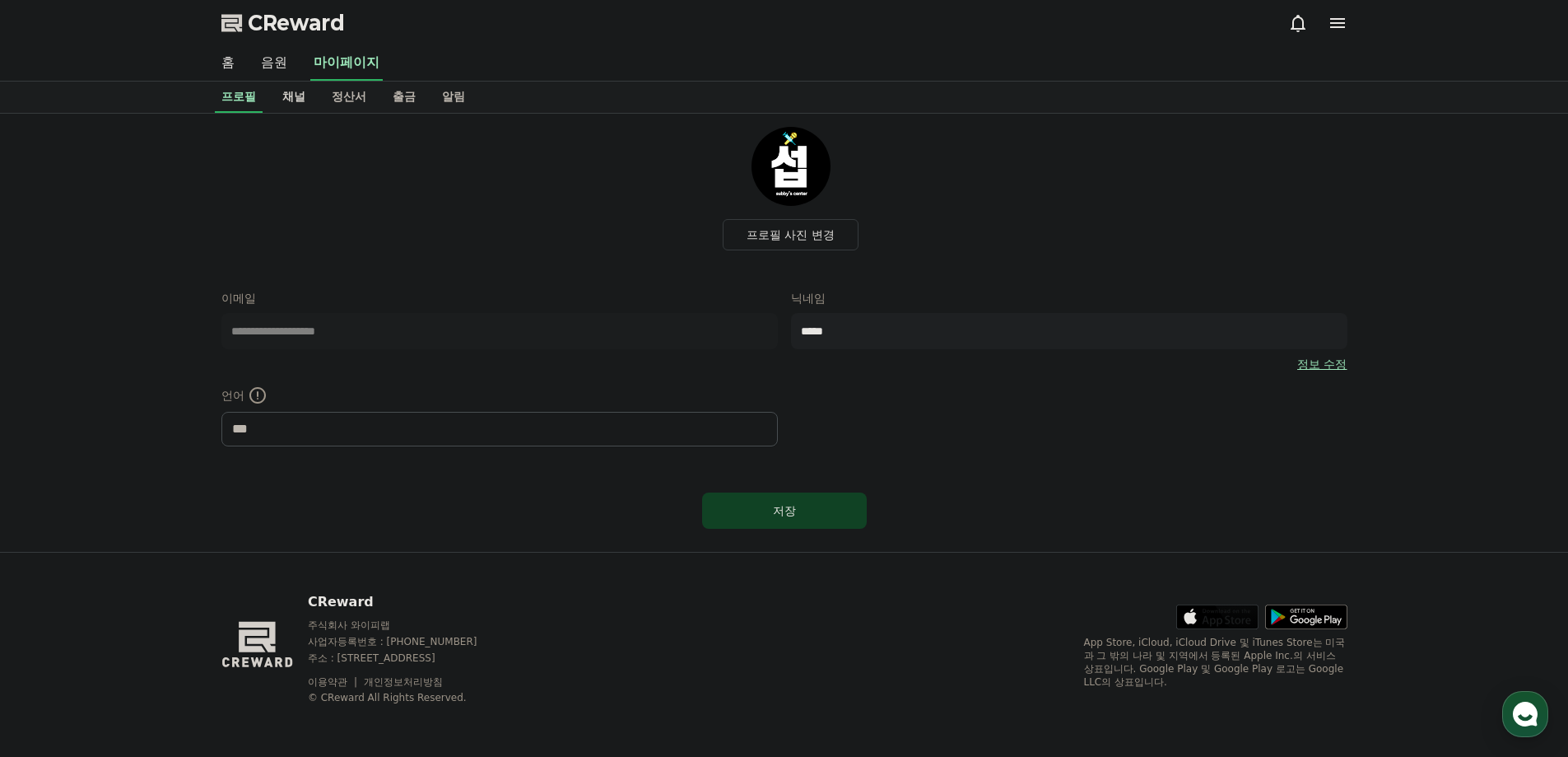
click at [293, 96] on link "채널" at bounding box center [294, 97] width 50 height 32
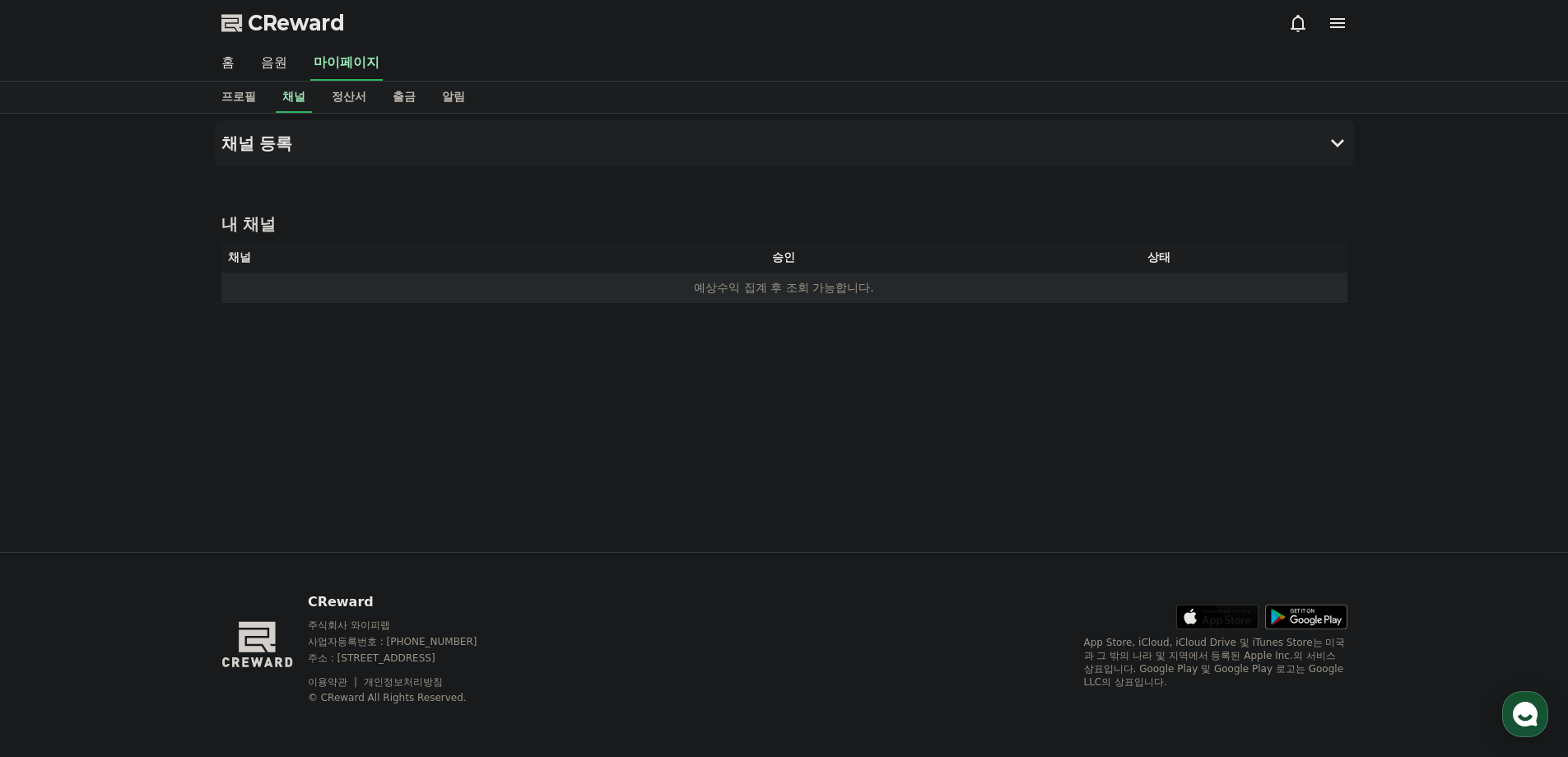
click at [738, 291] on td "예상수익 집계 후 조회 가능합니다." at bounding box center [784, 287] width 1126 height 31
click at [768, 286] on td "예상수익 집계 후 조회 가능합니다." at bounding box center [784, 287] width 1126 height 31
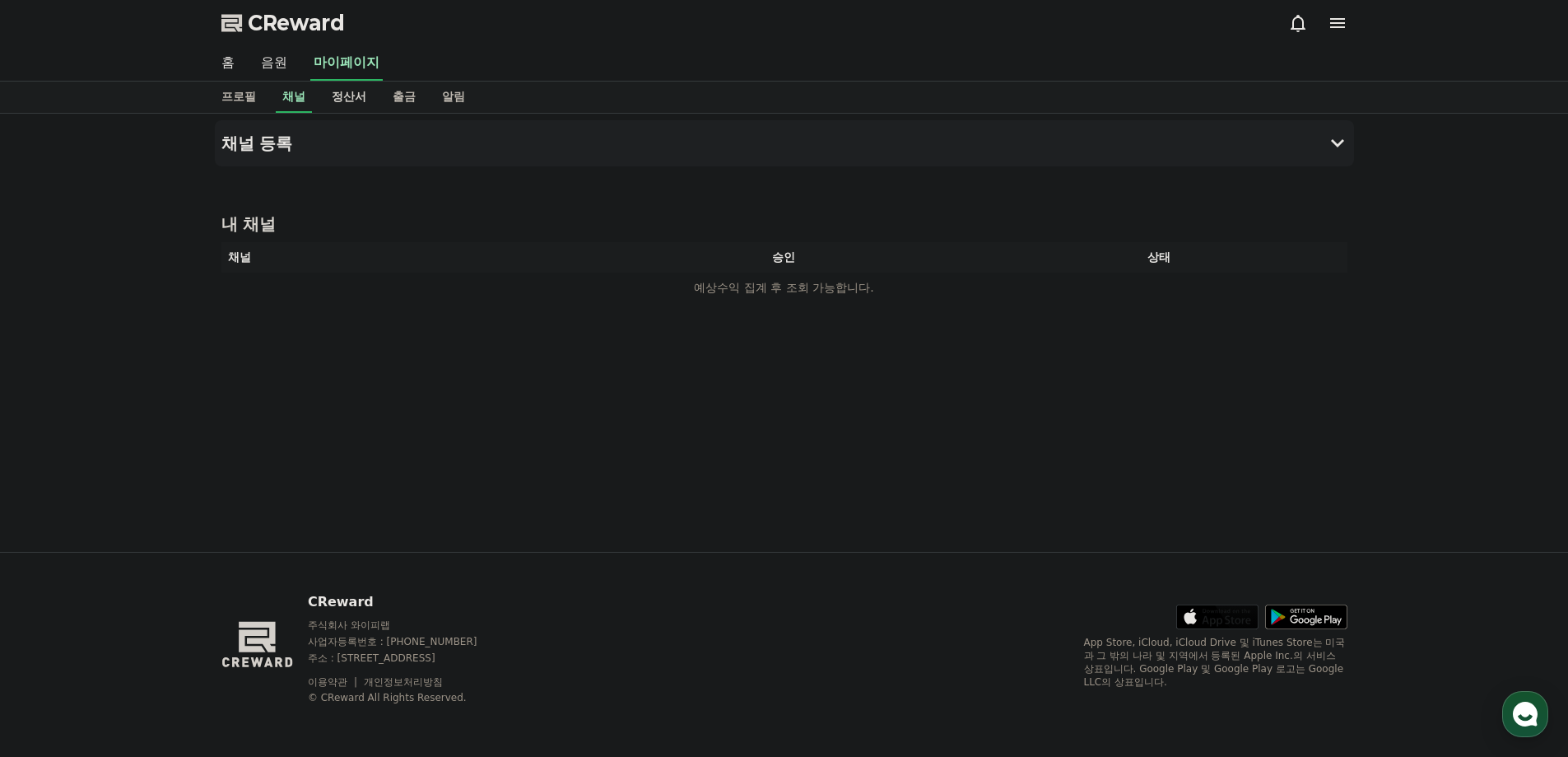
click at [339, 95] on link "정산서" at bounding box center [349, 97] width 61 height 32
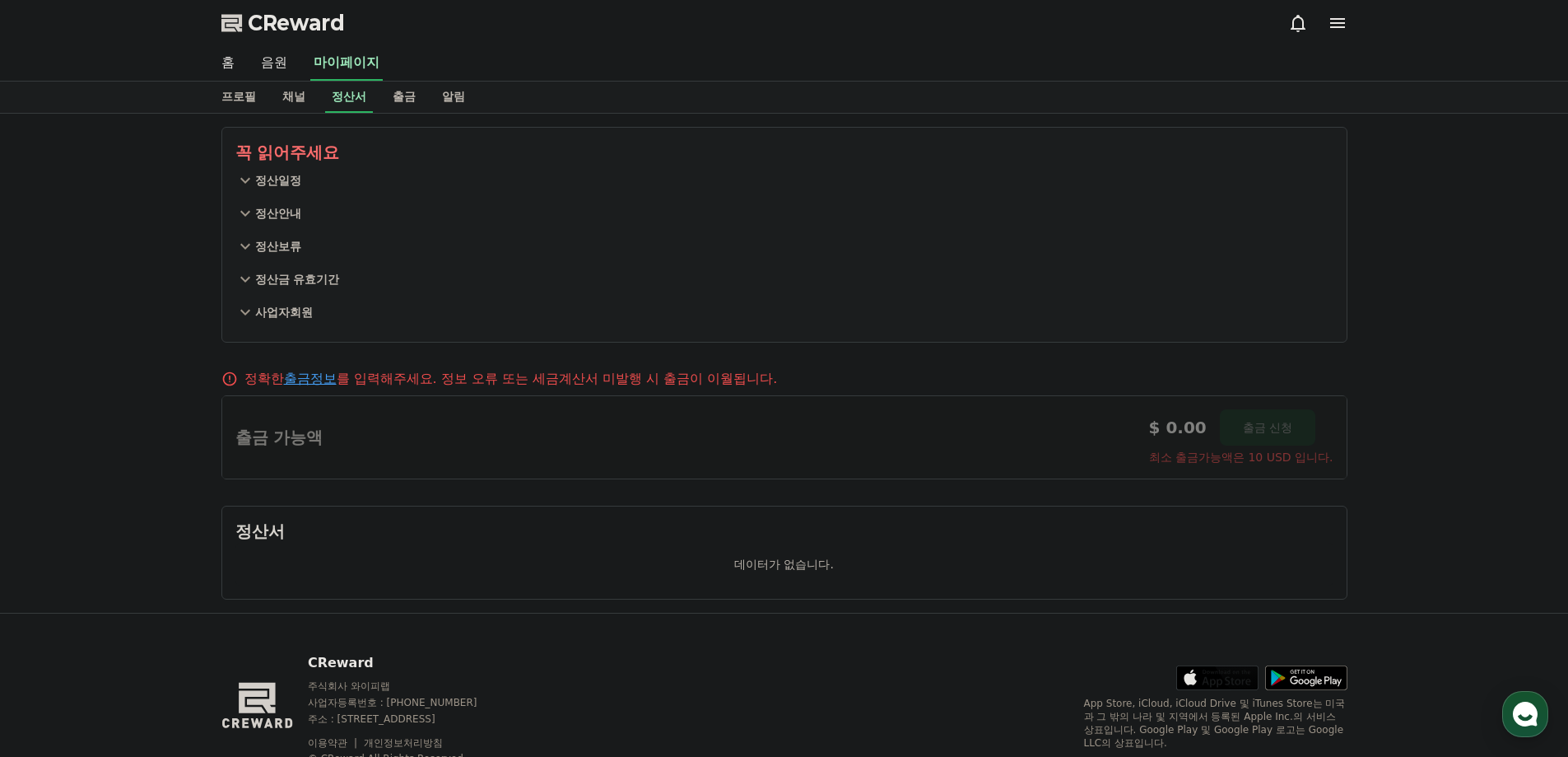
click at [300, 184] on p "정산일정" at bounding box center [278, 180] width 46 height 17
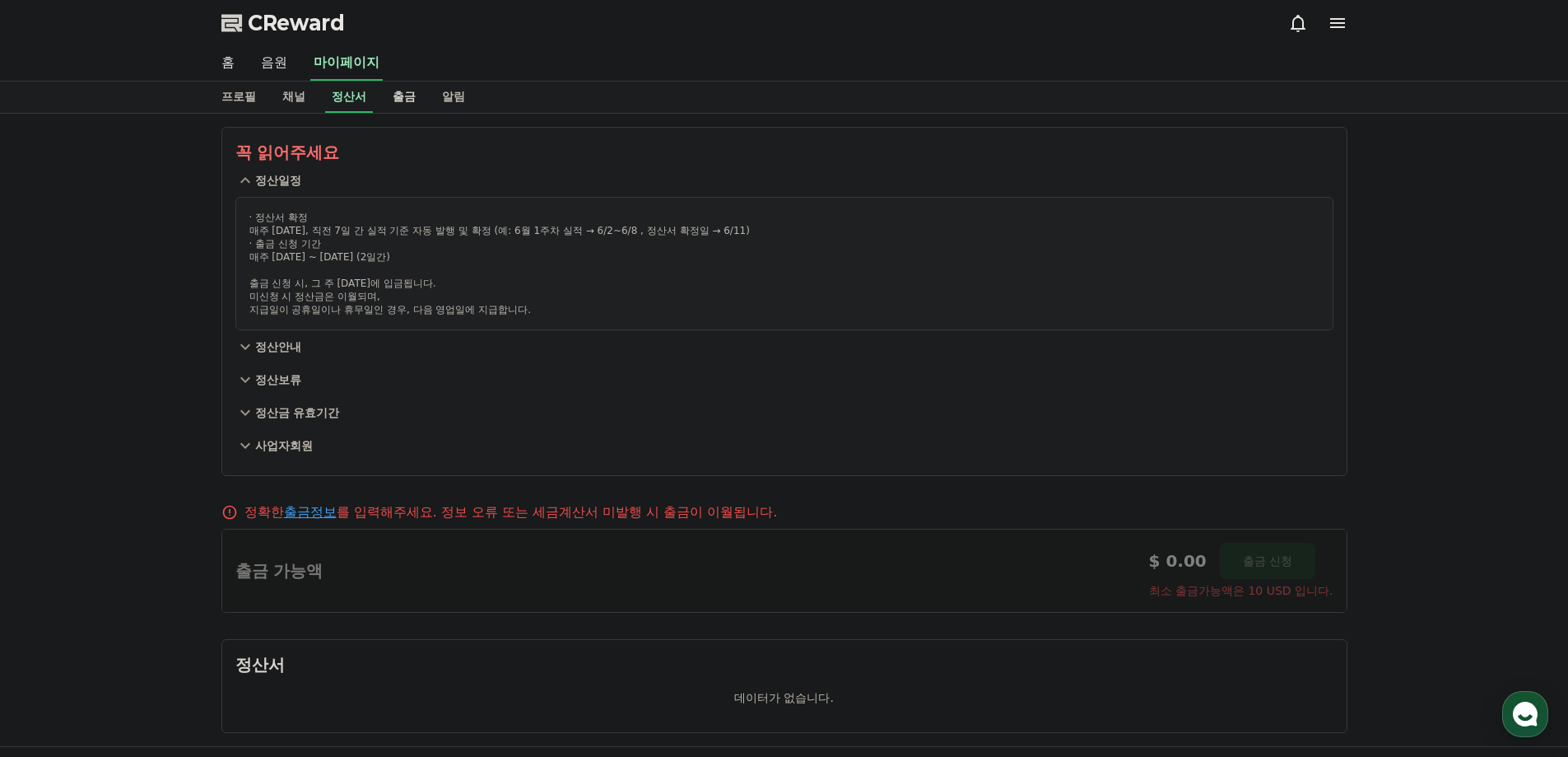
click at [392, 95] on link "출금" at bounding box center [404, 97] width 50 height 32
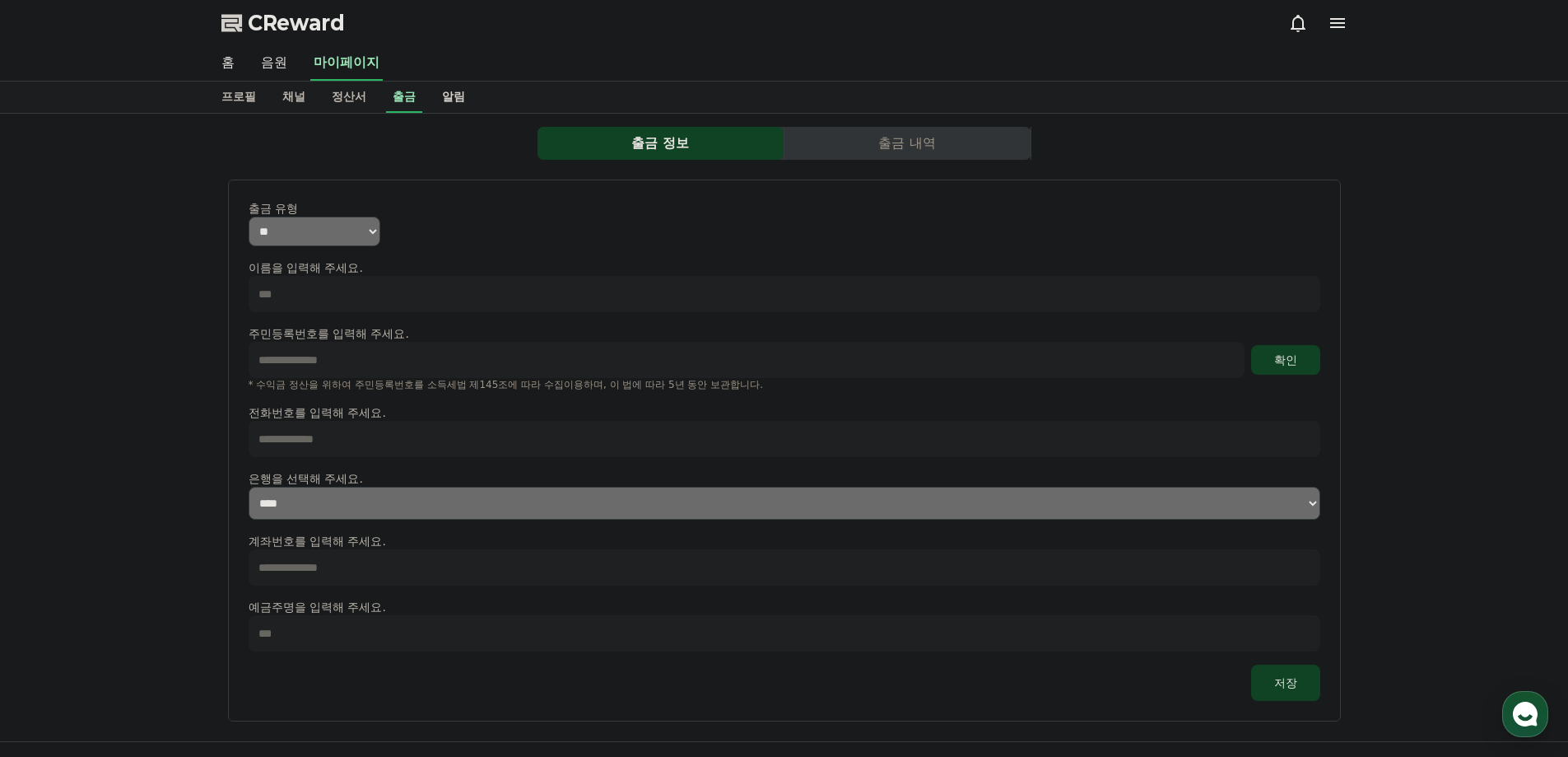
click at [452, 106] on link "알림" at bounding box center [454, 97] width 50 height 32
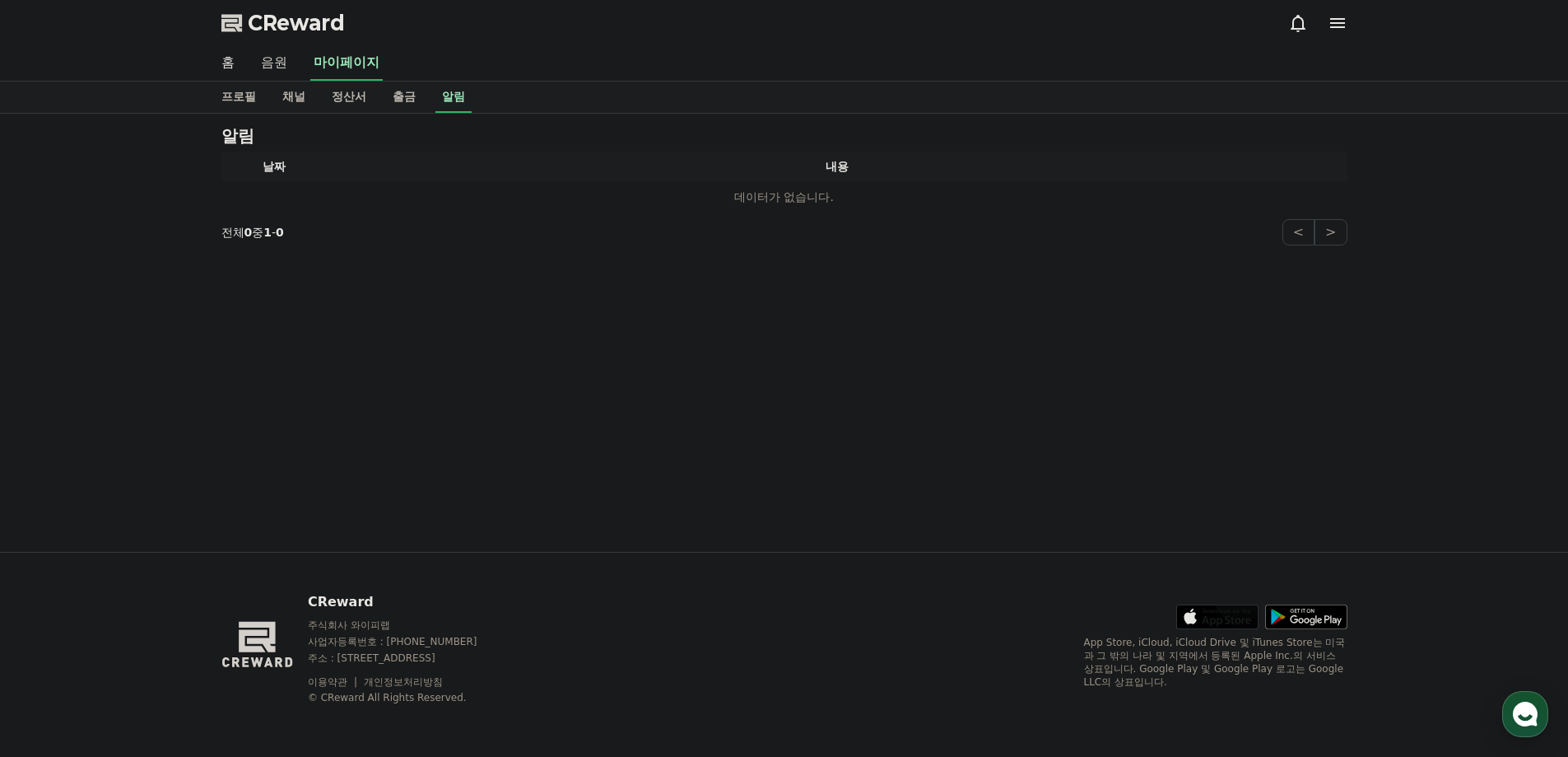
click at [289, 71] on link "음원" at bounding box center [274, 64] width 52 height 35
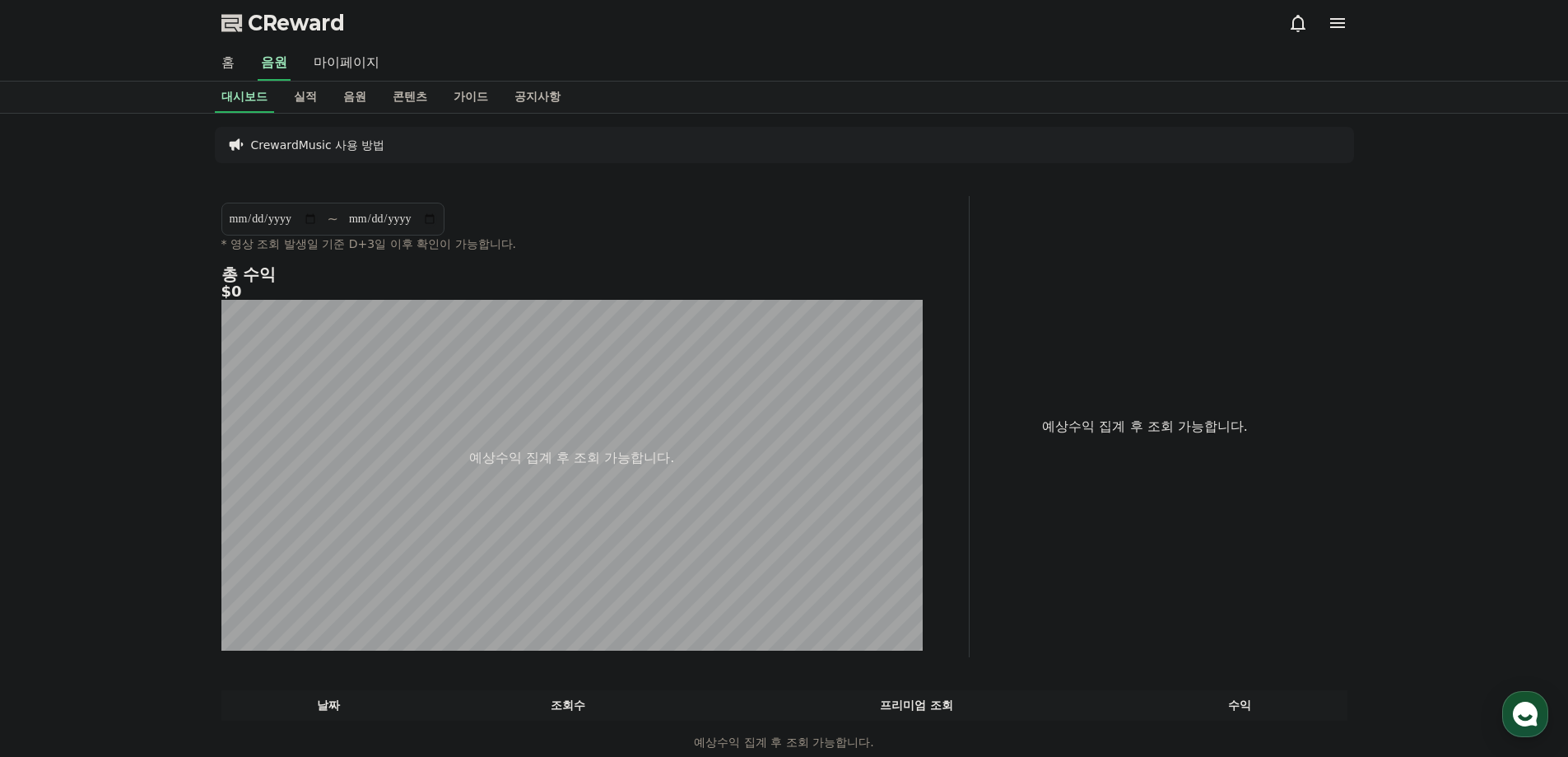
click at [220, 61] on link "홈" at bounding box center [228, 64] width 40 height 35
click at [224, 57] on link "홈" at bounding box center [228, 64] width 40 height 35
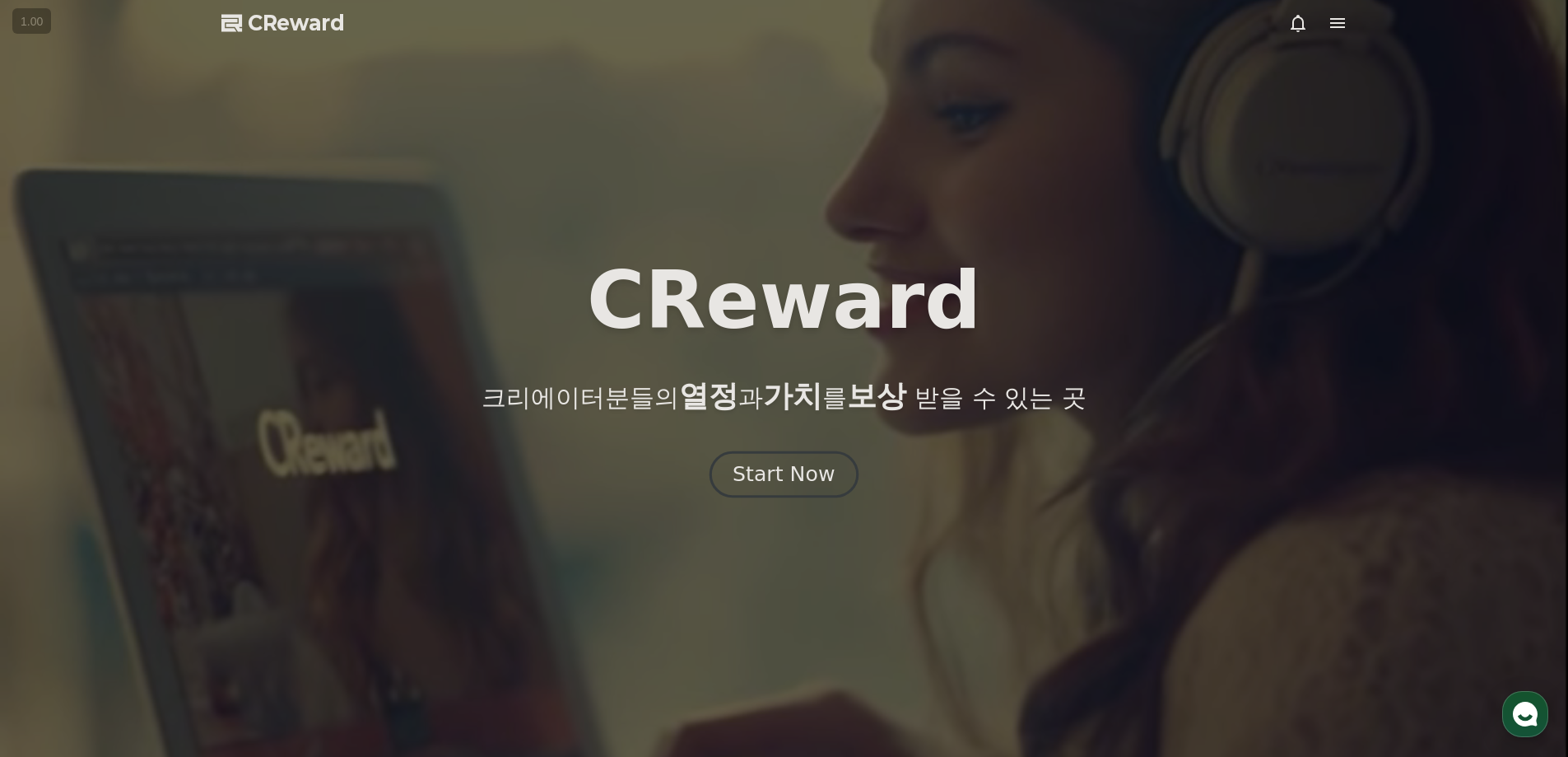
click at [770, 462] on div "Start Now" at bounding box center [784, 474] width 102 height 28
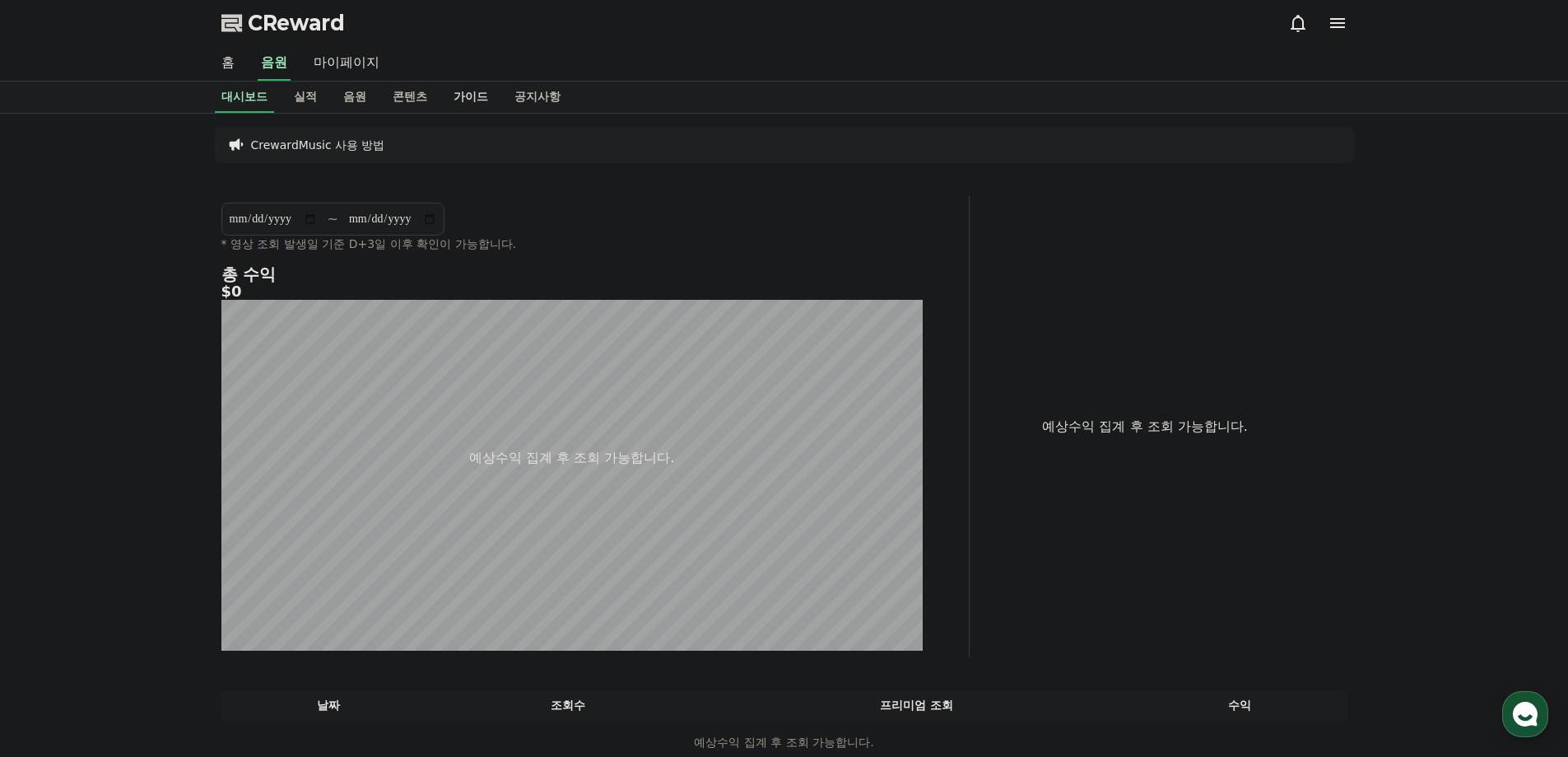
click at [459, 105] on link "가이드" at bounding box center [471, 97] width 61 height 32
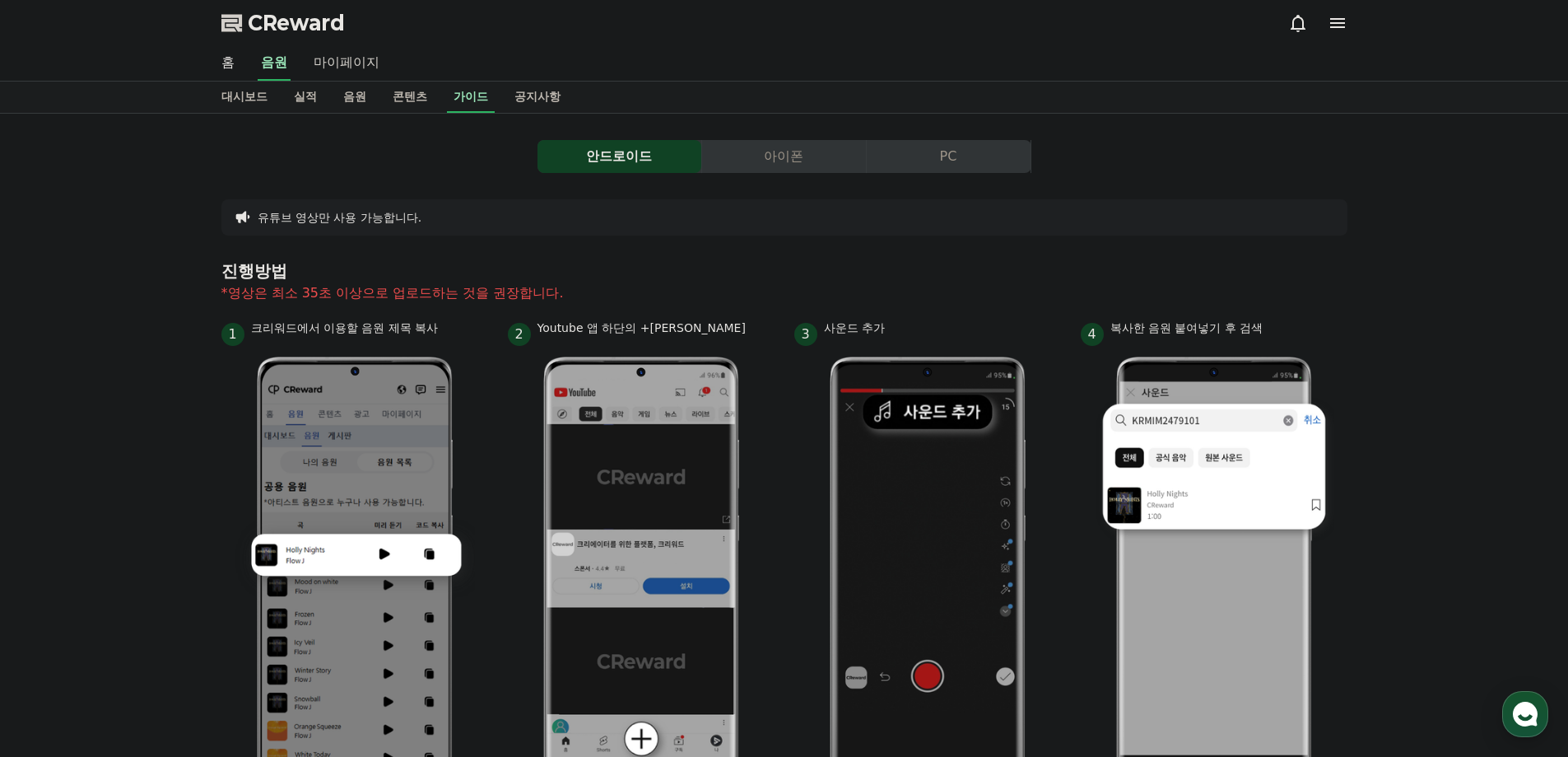
click at [343, 63] on link "마이페이지" at bounding box center [346, 64] width 92 height 35
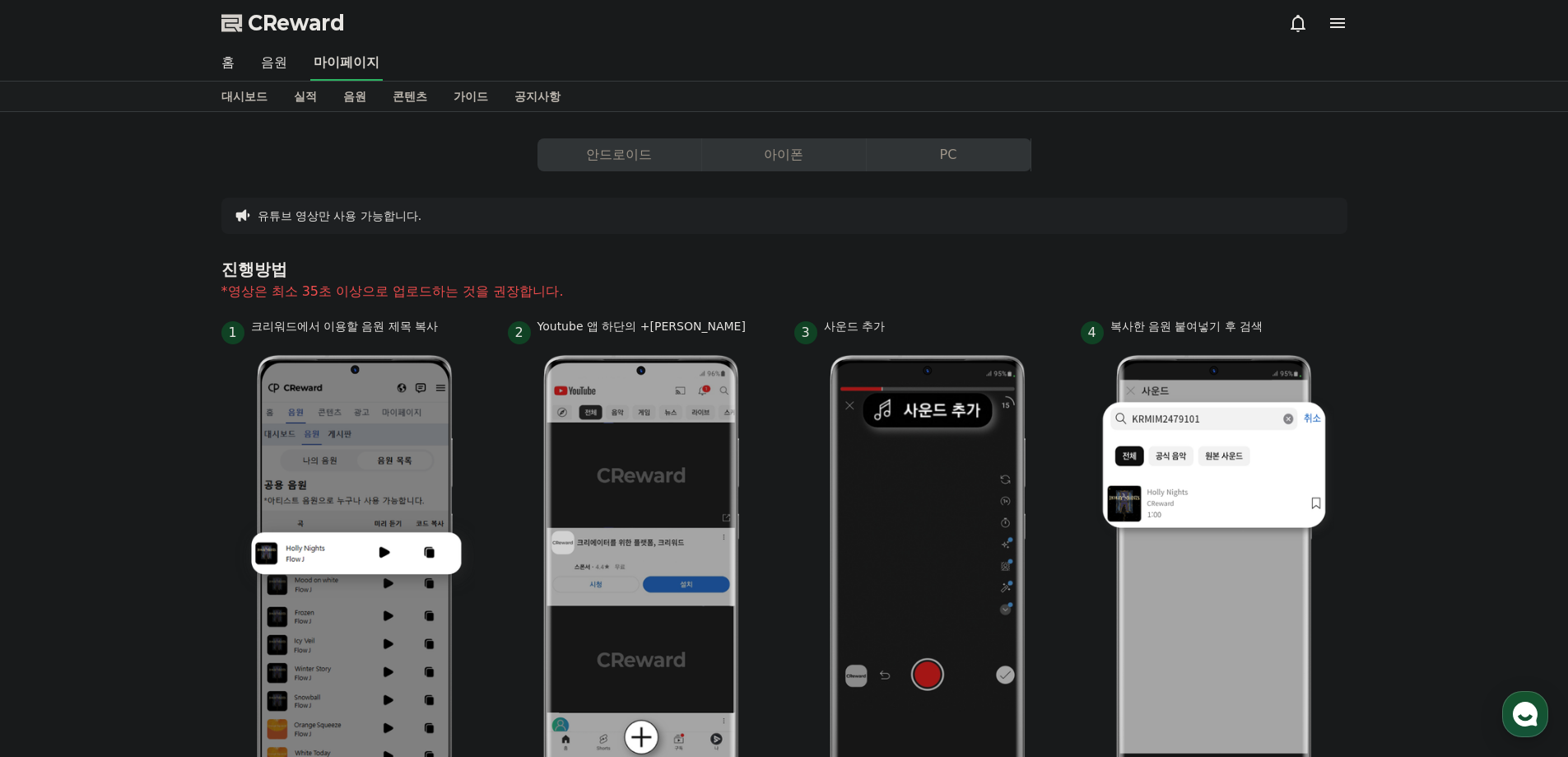
select select "**********"
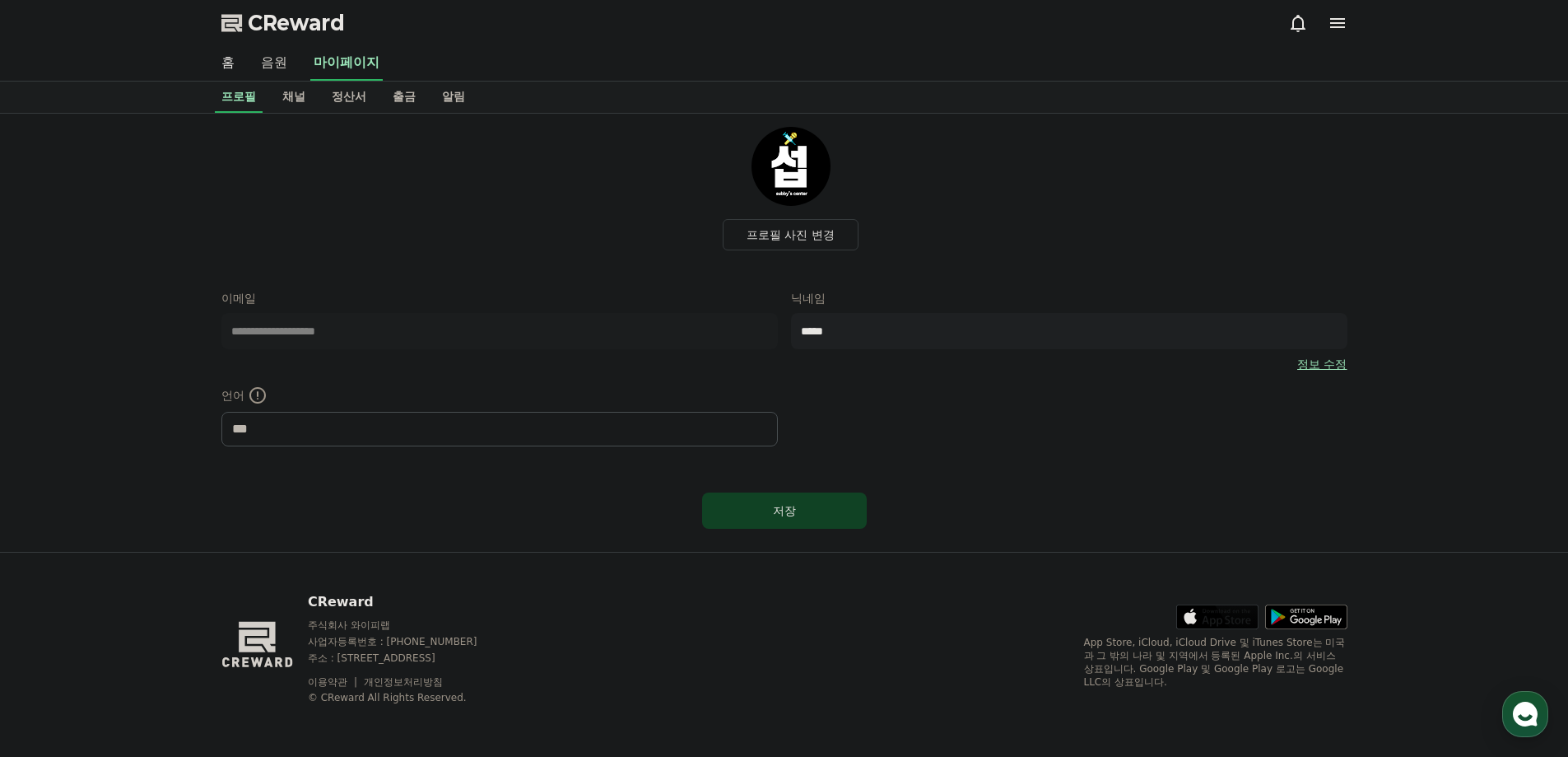
click at [281, 70] on link "음원" at bounding box center [274, 64] width 52 height 35
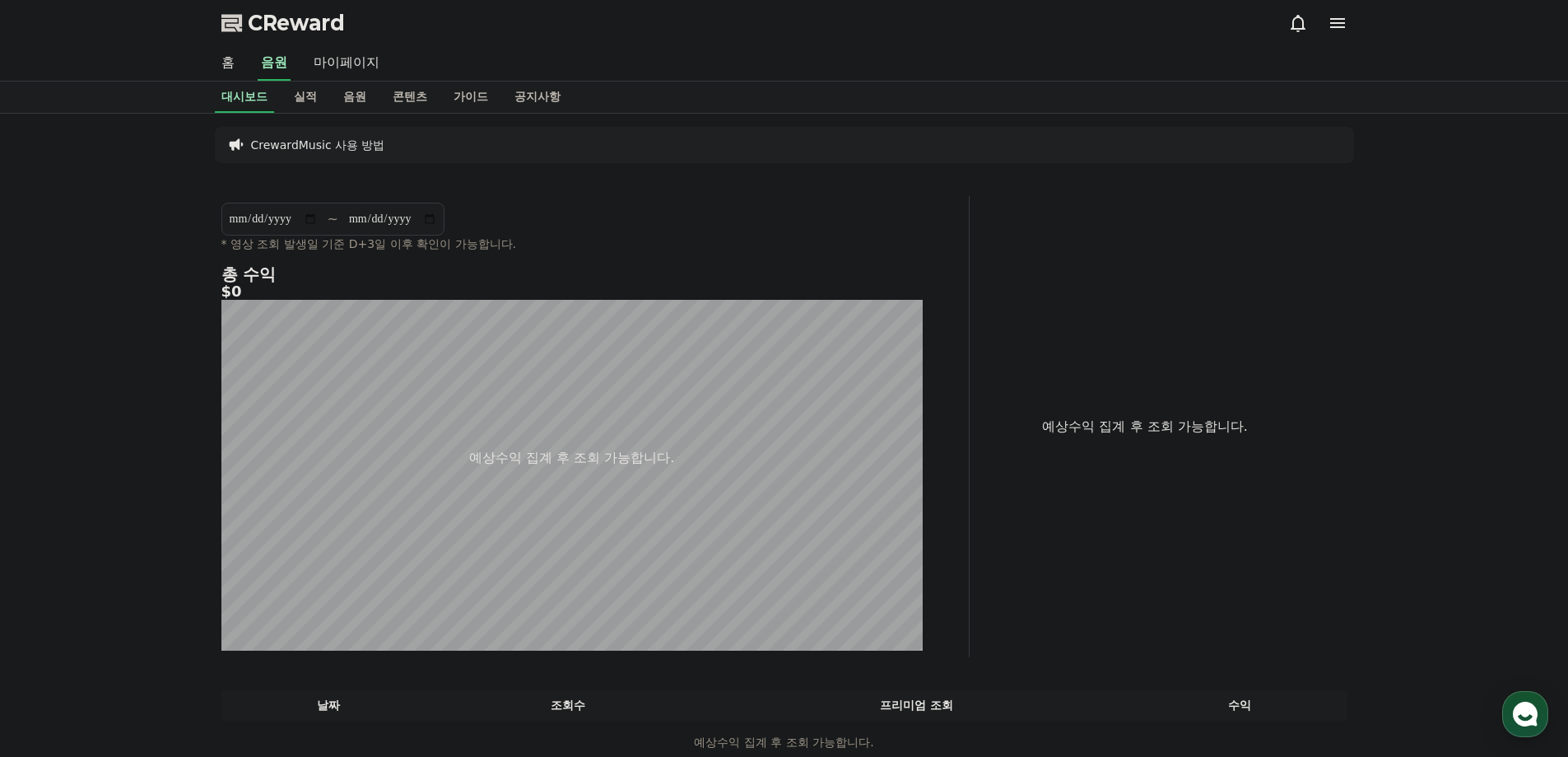
click at [577, 471] on div "총 수익 $0 예상수익 집계 후 조회 가능합니다." at bounding box center [572, 457] width 701 height 385
click at [418, 92] on link "콘텐츠" at bounding box center [409, 97] width 61 height 32
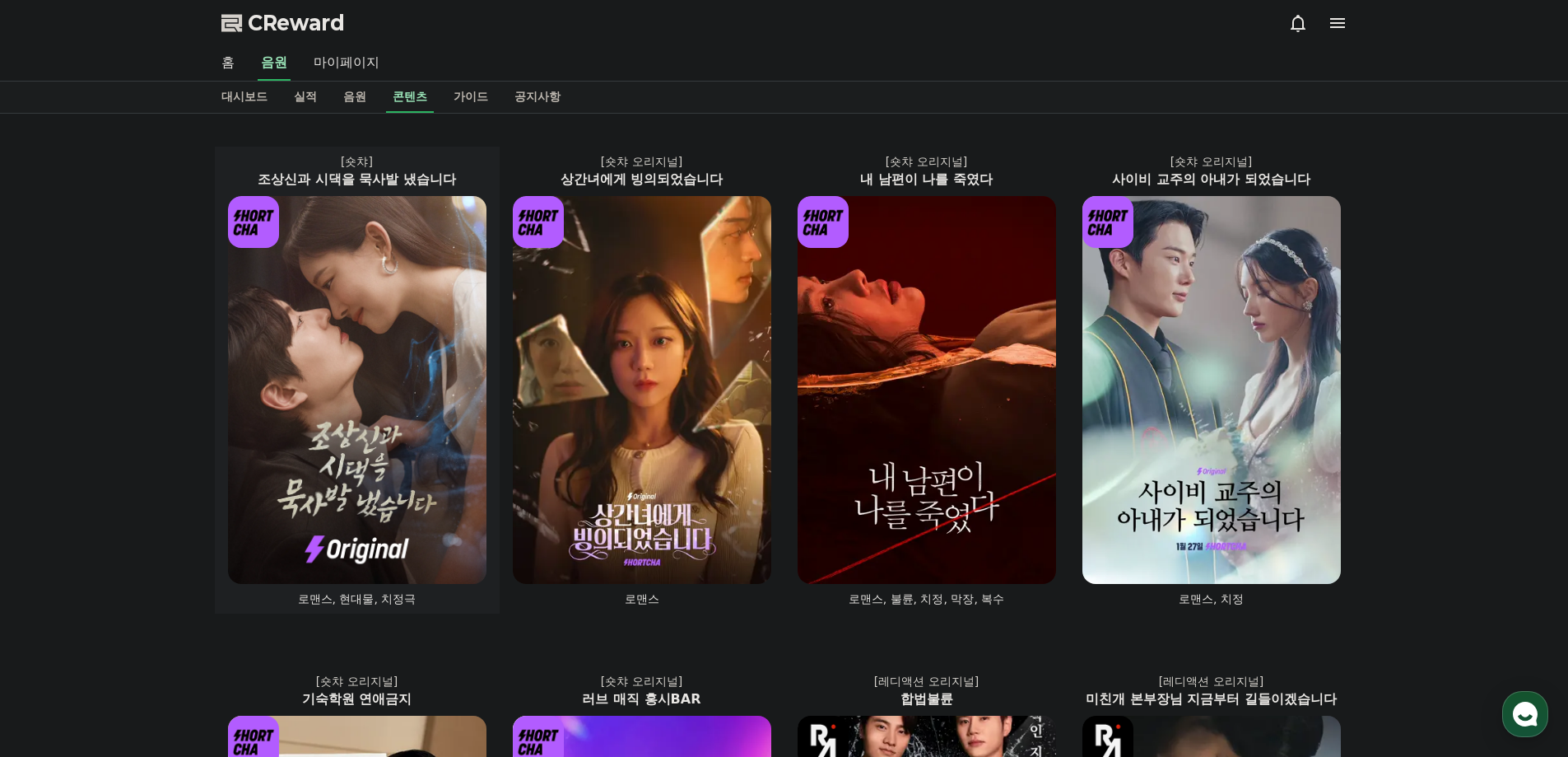
click at [394, 328] on img at bounding box center [357, 389] width 258 height 388
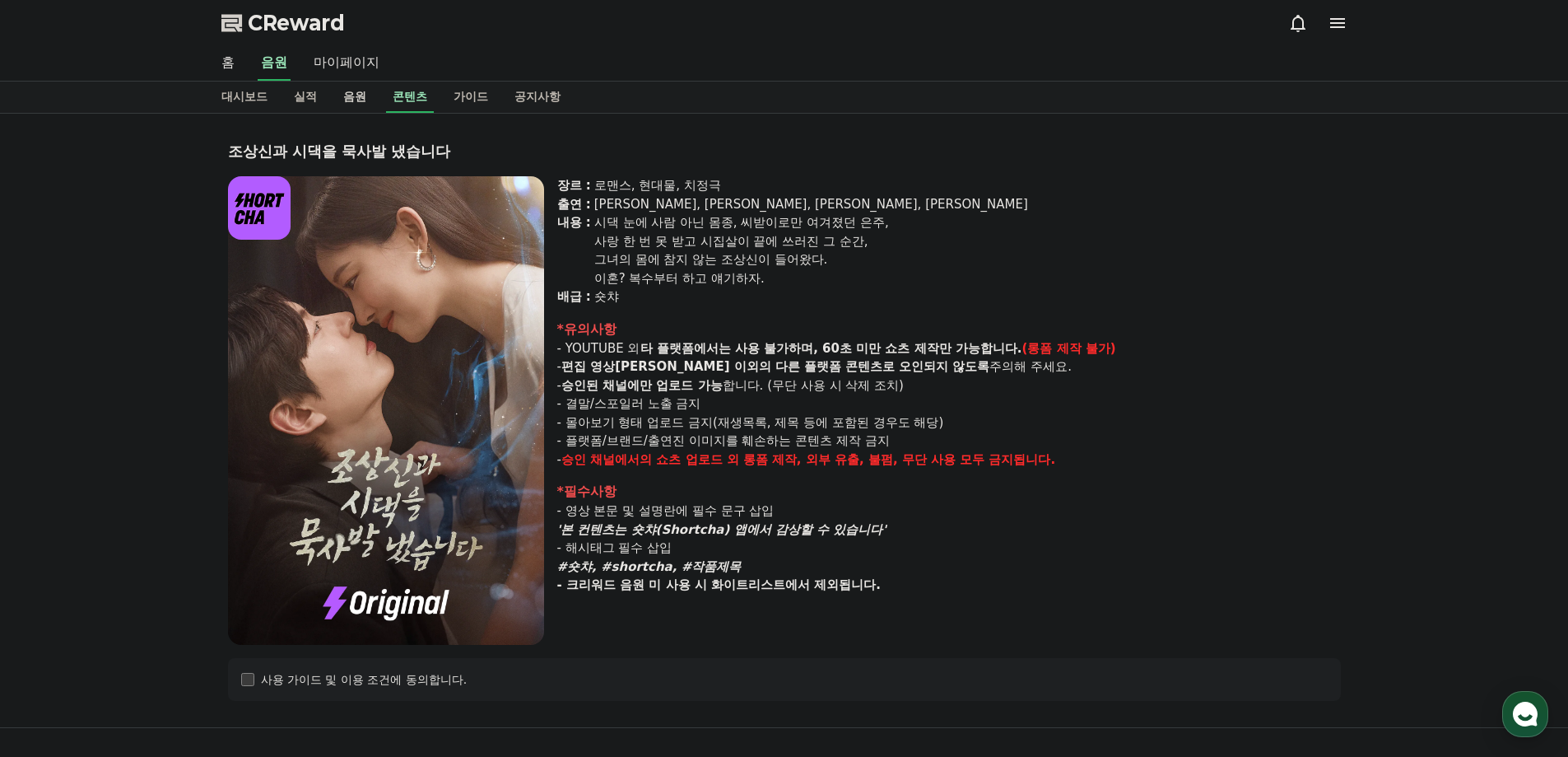
click at [368, 96] on link "음원" at bounding box center [355, 97] width 50 height 32
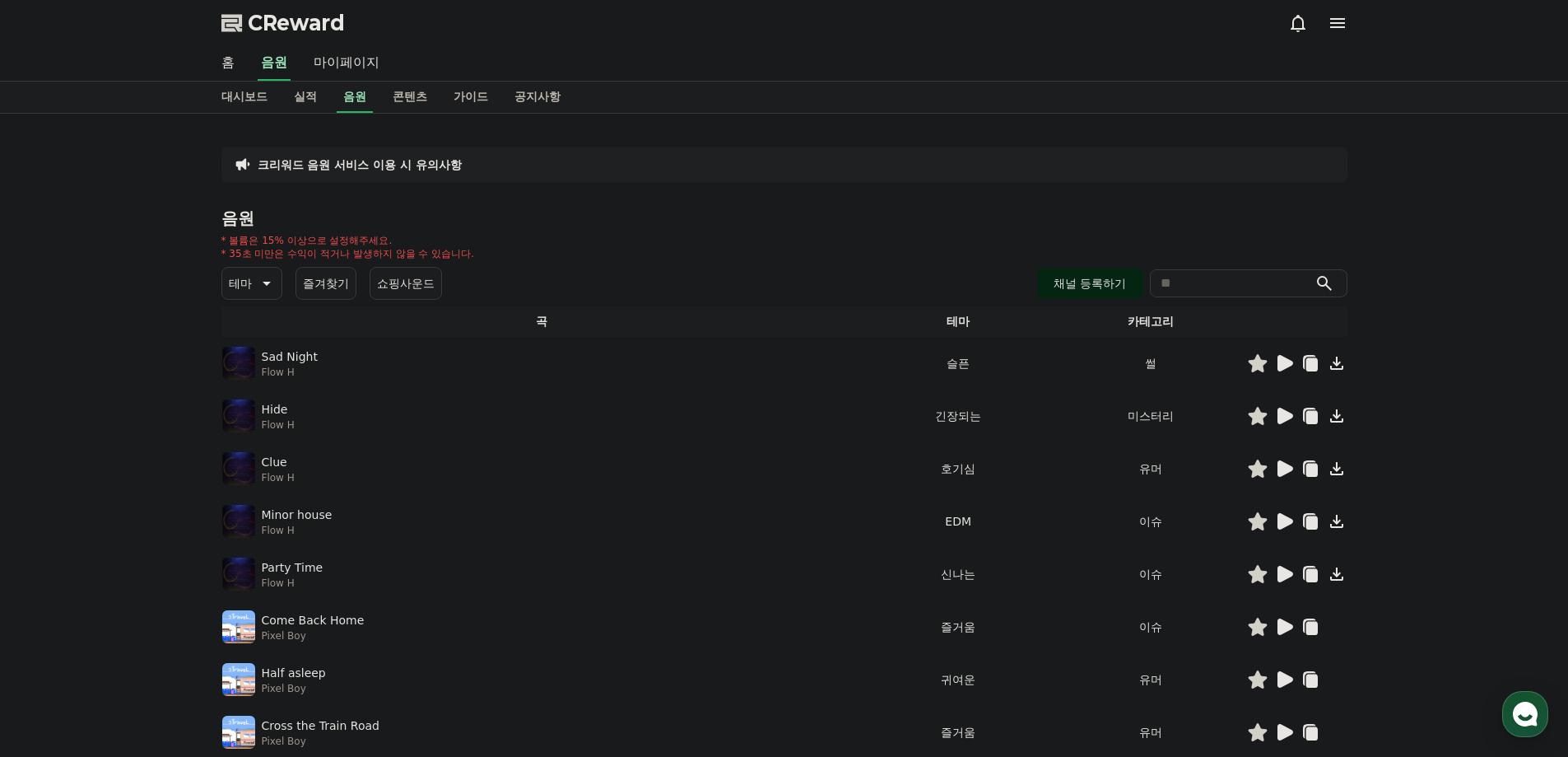
click at [1072, 289] on button "채널 등록하기" at bounding box center [1090, 283] width 105 height 30
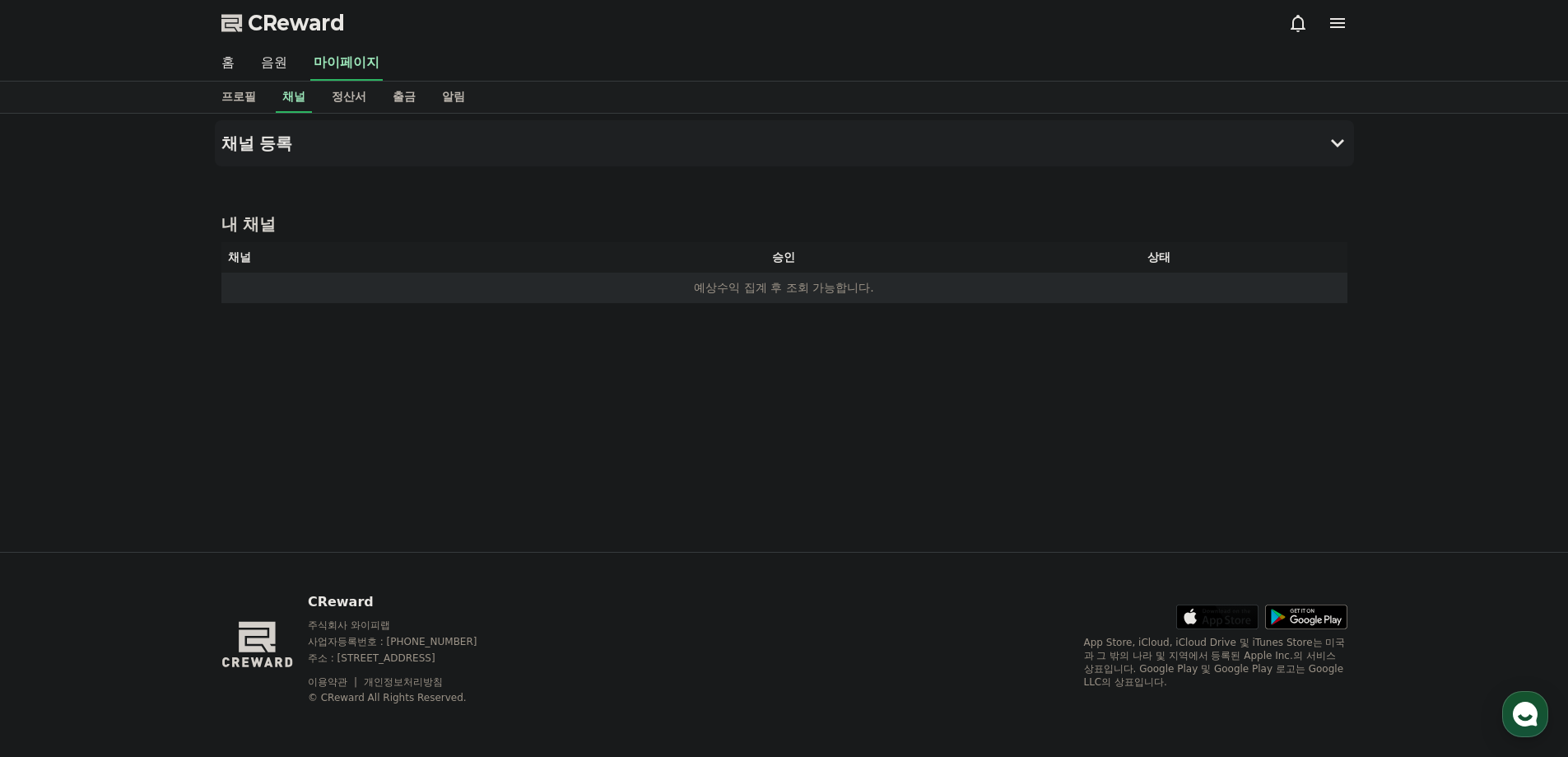
click at [845, 291] on td "예상수익 집계 후 조회 가능합니다." at bounding box center [784, 287] width 1126 height 31
drag, startPoint x: 905, startPoint y: 289, endPoint x: 705, endPoint y: 268, distance: 201.1
click at [904, 289] on td "예상수익 집계 후 조회 가능합니다." at bounding box center [784, 287] width 1126 height 31
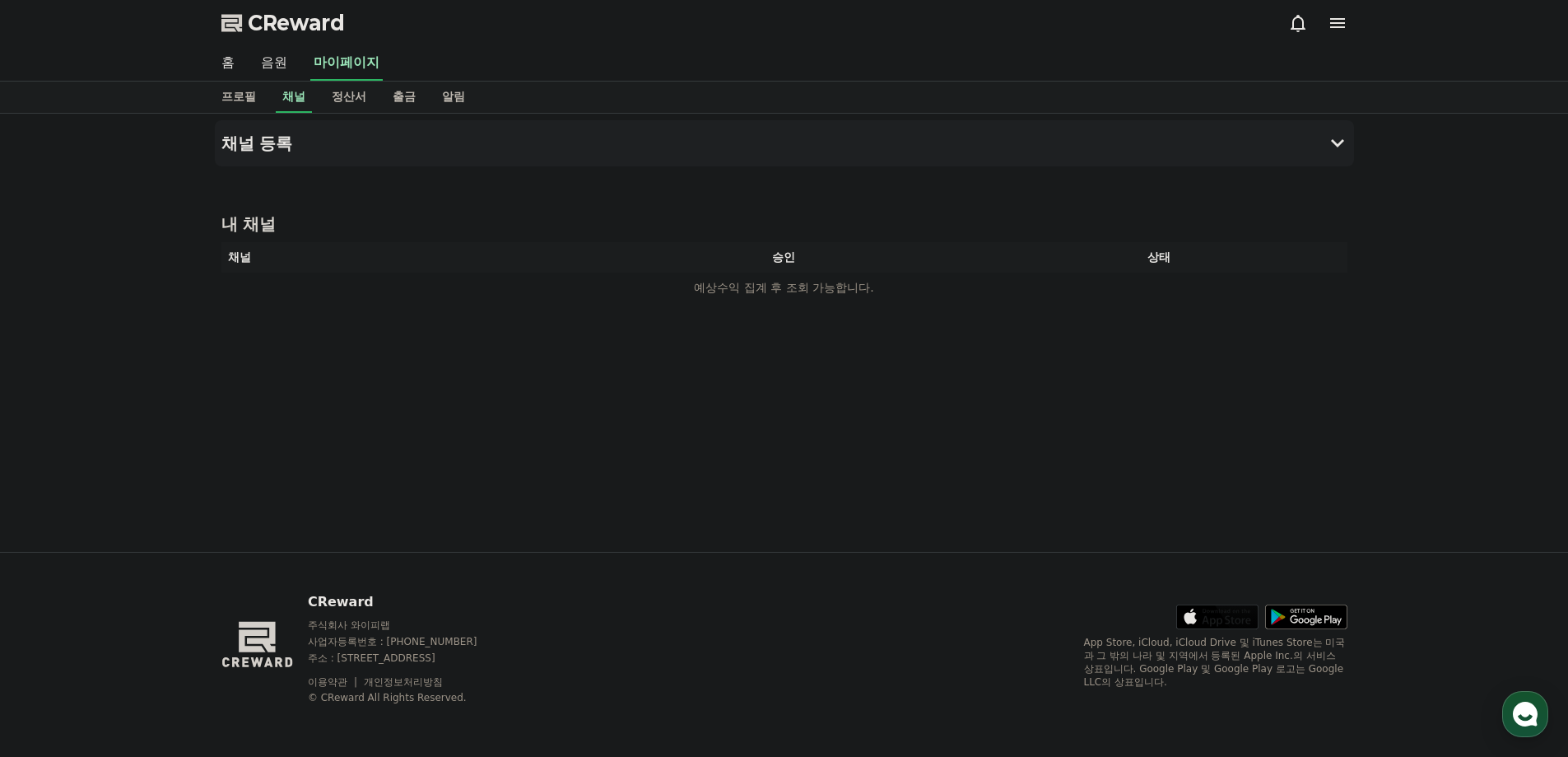
click at [1326, 171] on div at bounding box center [784, 173] width 1140 height 13
click at [1340, 133] on button "채널 등록" at bounding box center [784, 144] width 1140 height 46
